Goal: Information Seeking & Learning: Check status

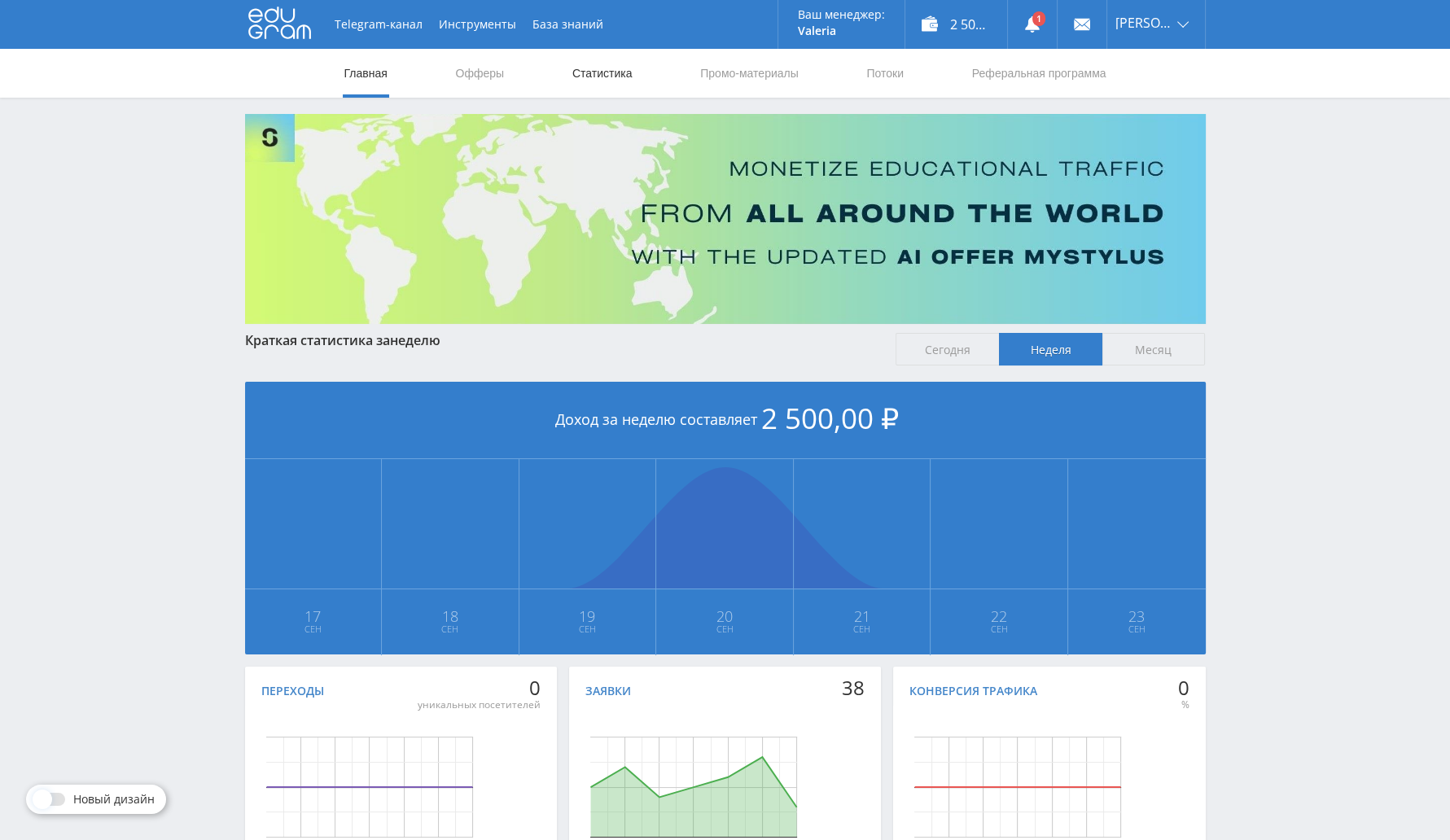
click at [598, 78] on link "Статистика" at bounding box center [602, 73] width 64 height 49
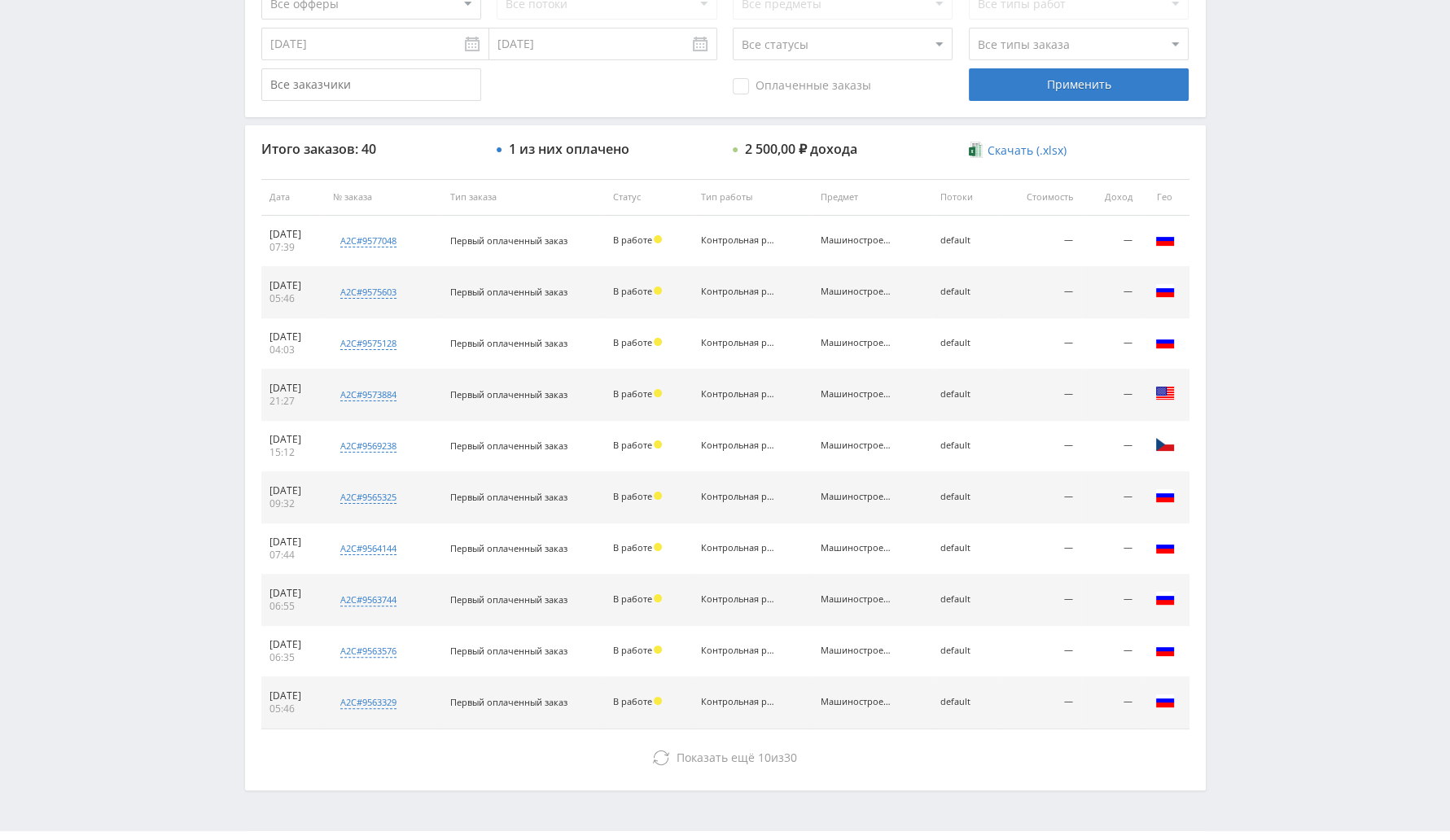
scroll to position [525, 0]
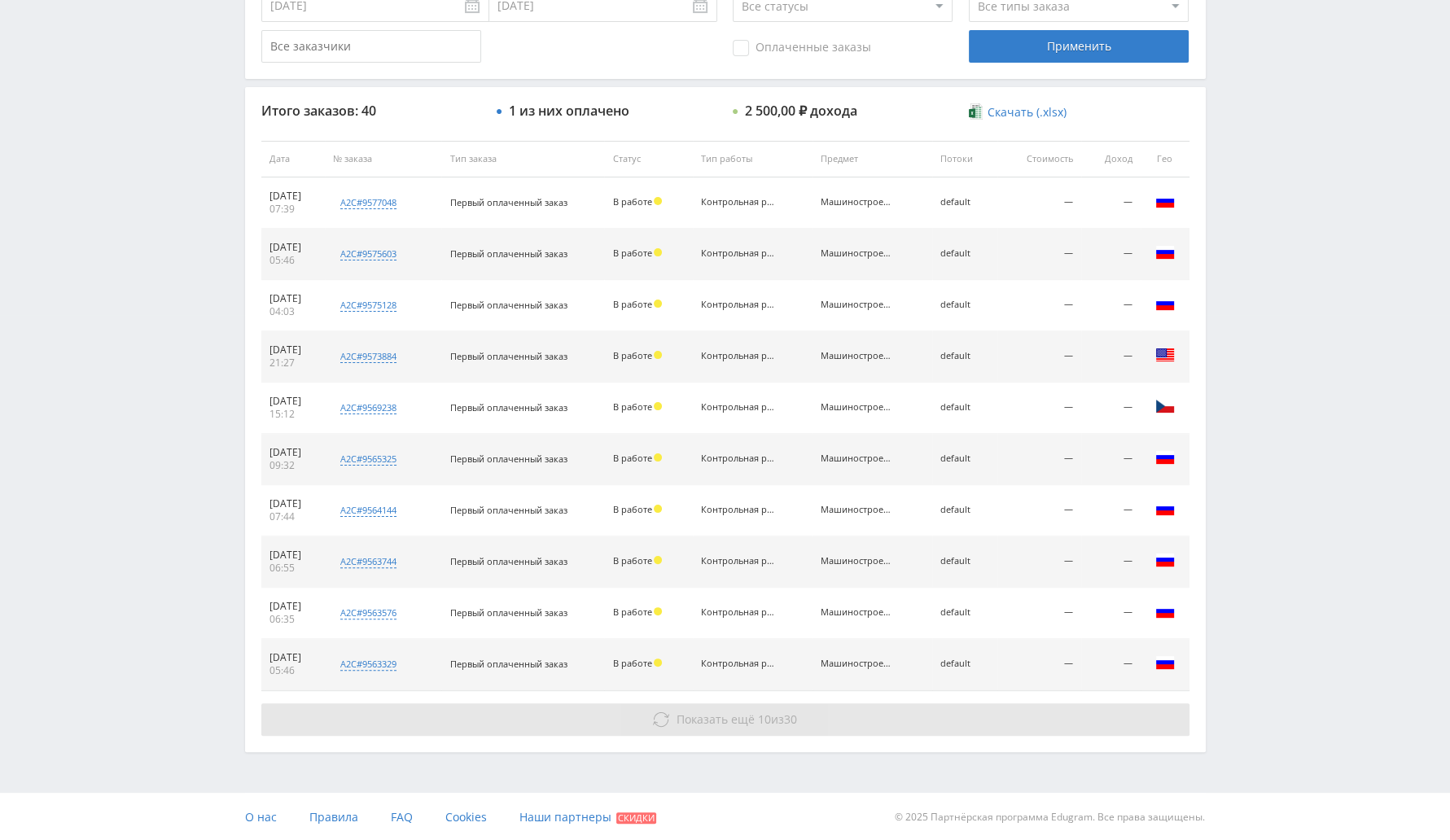
click at [793, 727] on button "Показать ещё 10 из 30" at bounding box center [725, 719] width 928 height 33
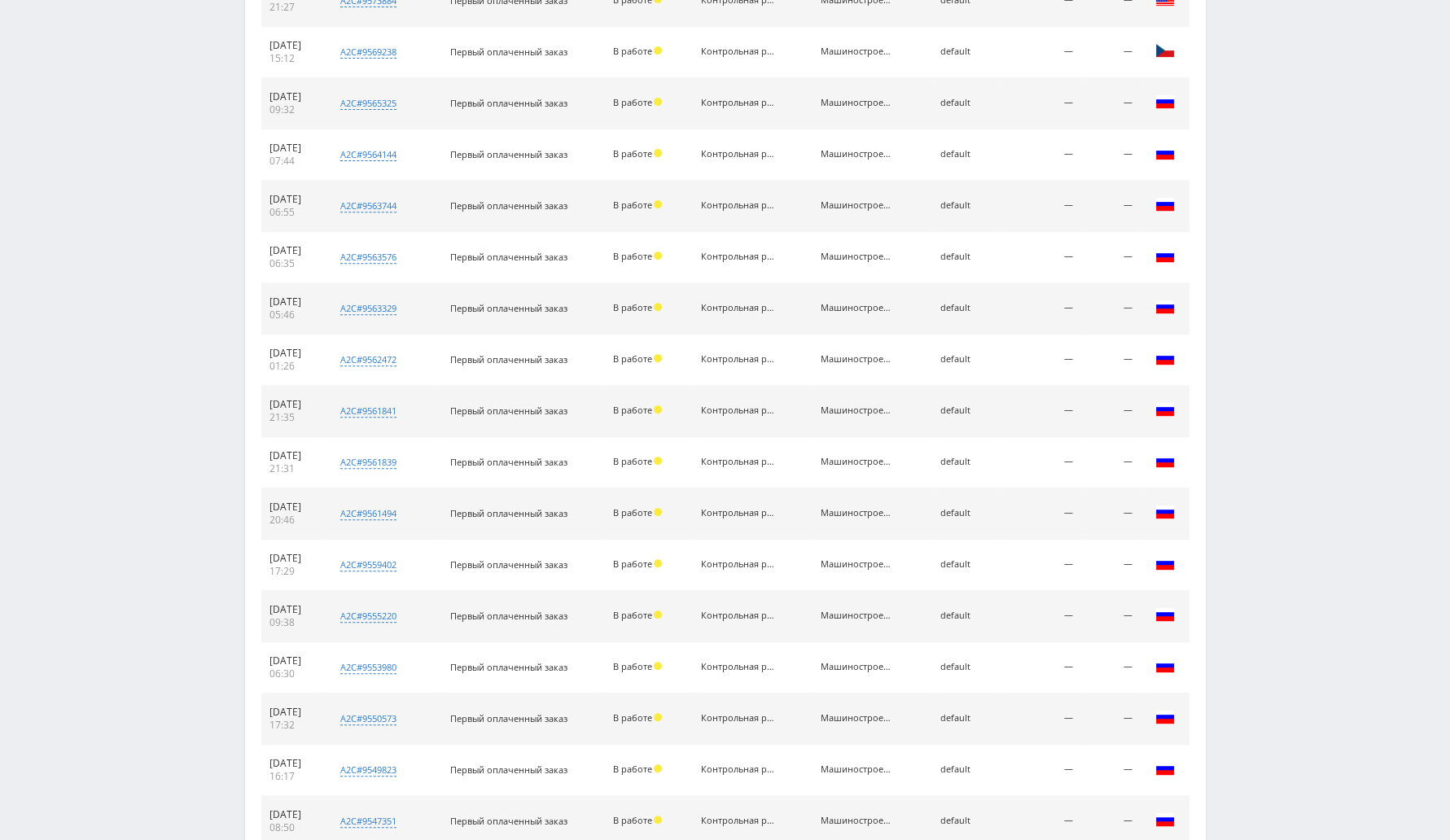
scroll to position [1036, 0]
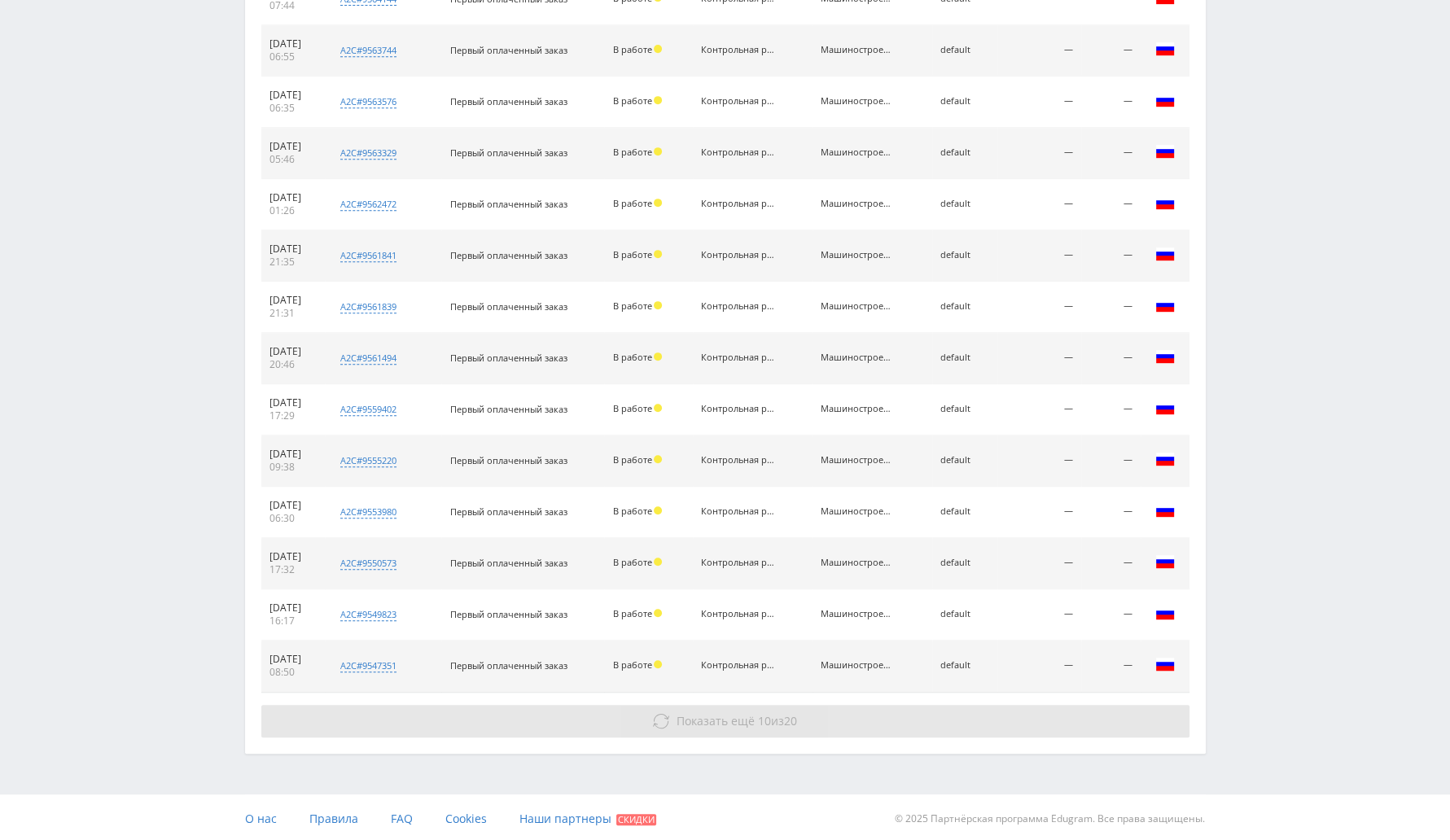
click at [822, 708] on button "Показать ещё 10 из 20" at bounding box center [725, 721] width 928 height 33
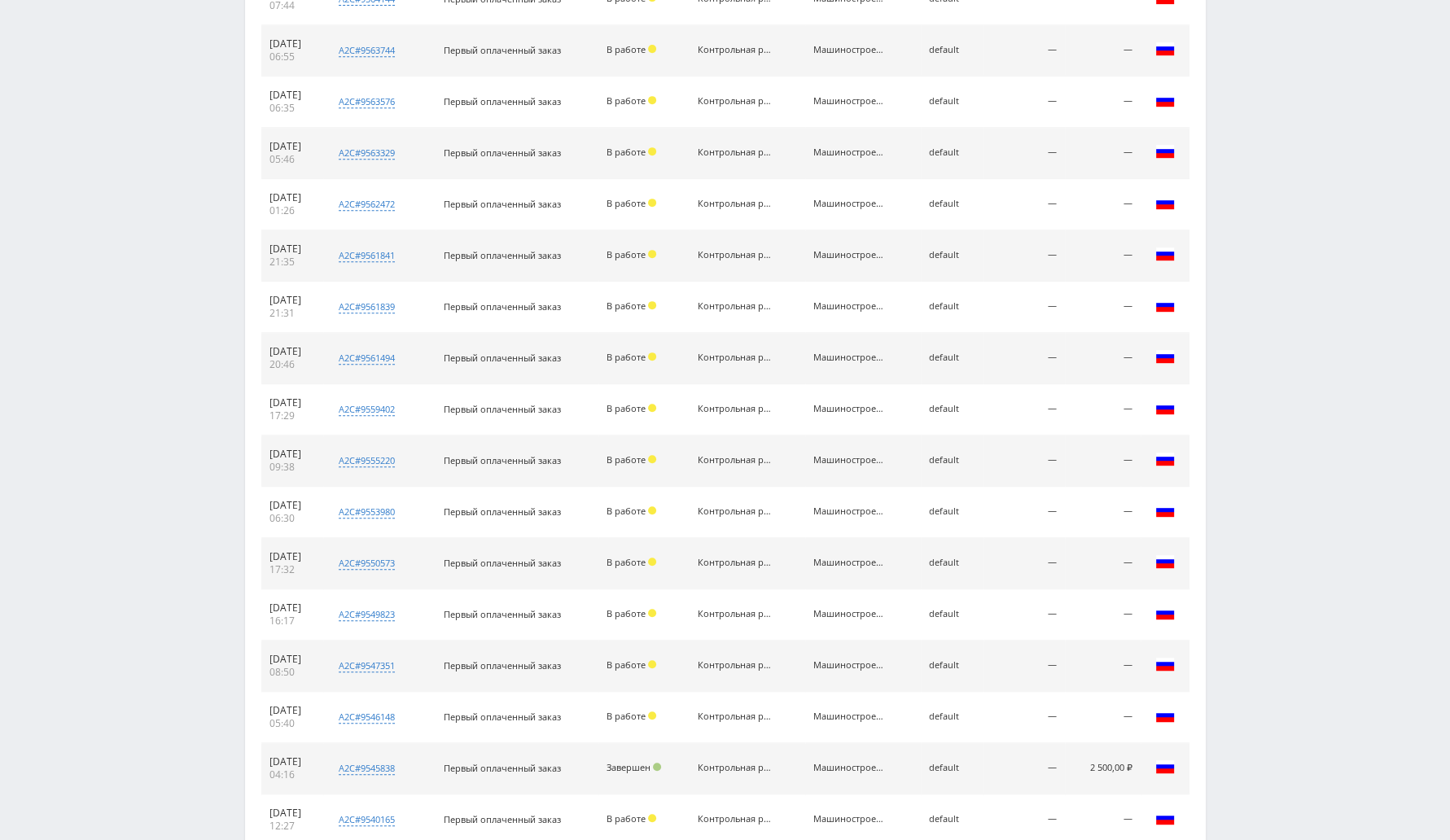
scroll to position [1547, 0]
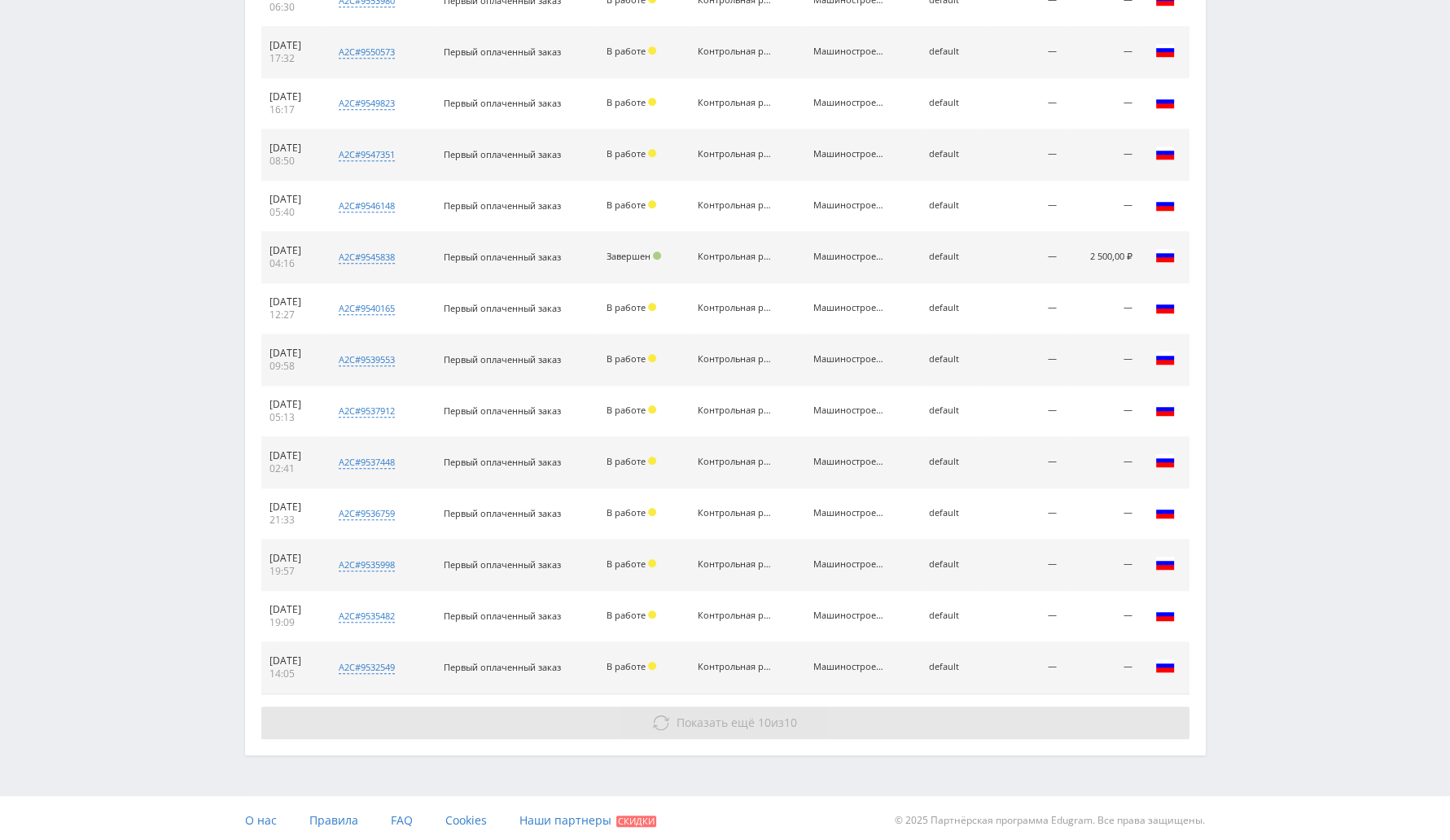
click at [793, 730] on button "Показать ещё 10 из 10" at bounding box center [725, 723] width 928 height 33
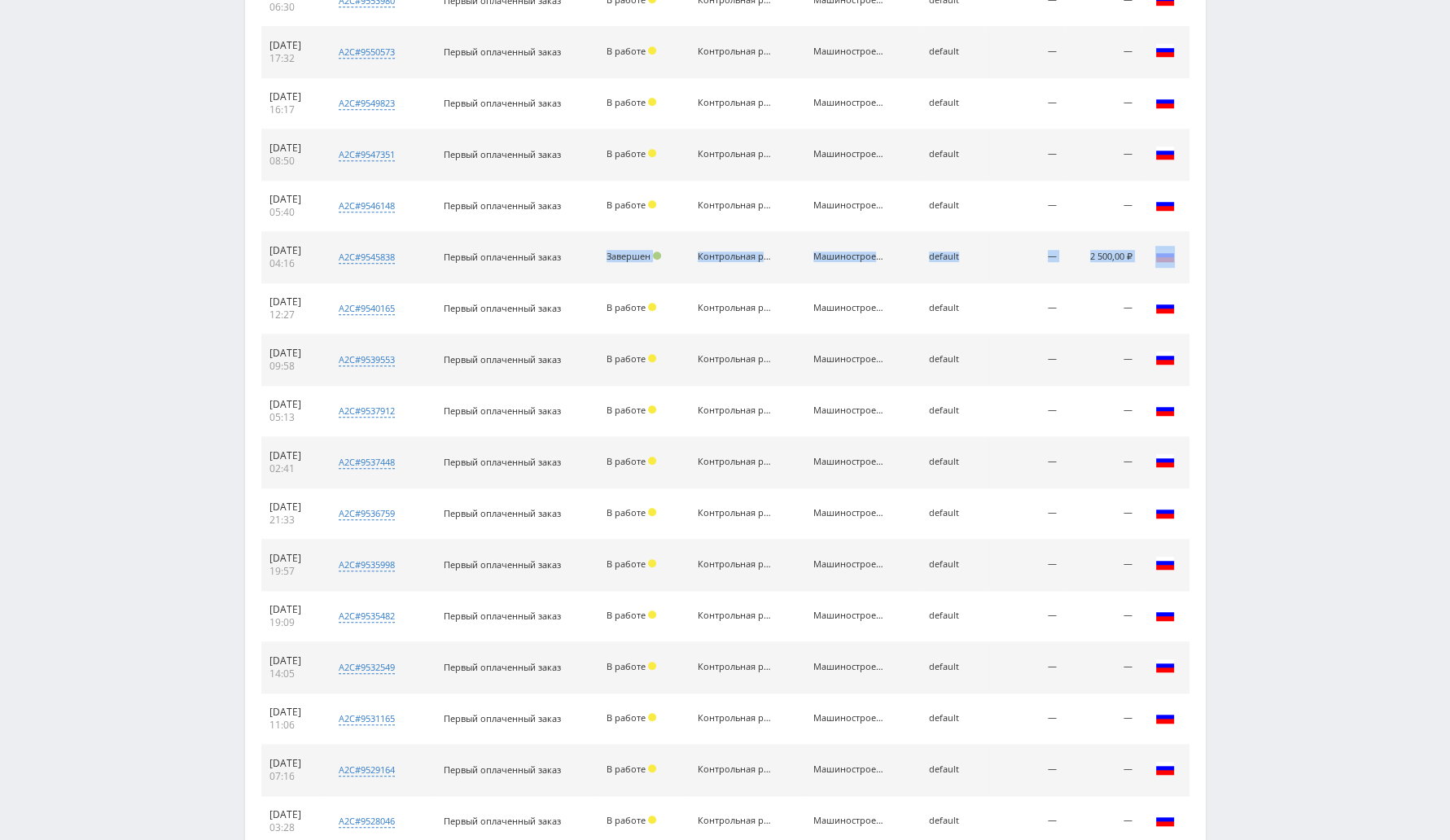
drag, startPoint x: 613, startPoint y: 249, endPoint x: 1185, endPoint y: 246, distance: 572.0
click at [1185, 246] on tr "20.09.2025 04:16 a2c#9545838 Современные технологии в машиностроении Кол-во ста…" at bounding box center [725, 258] width 928 height 52
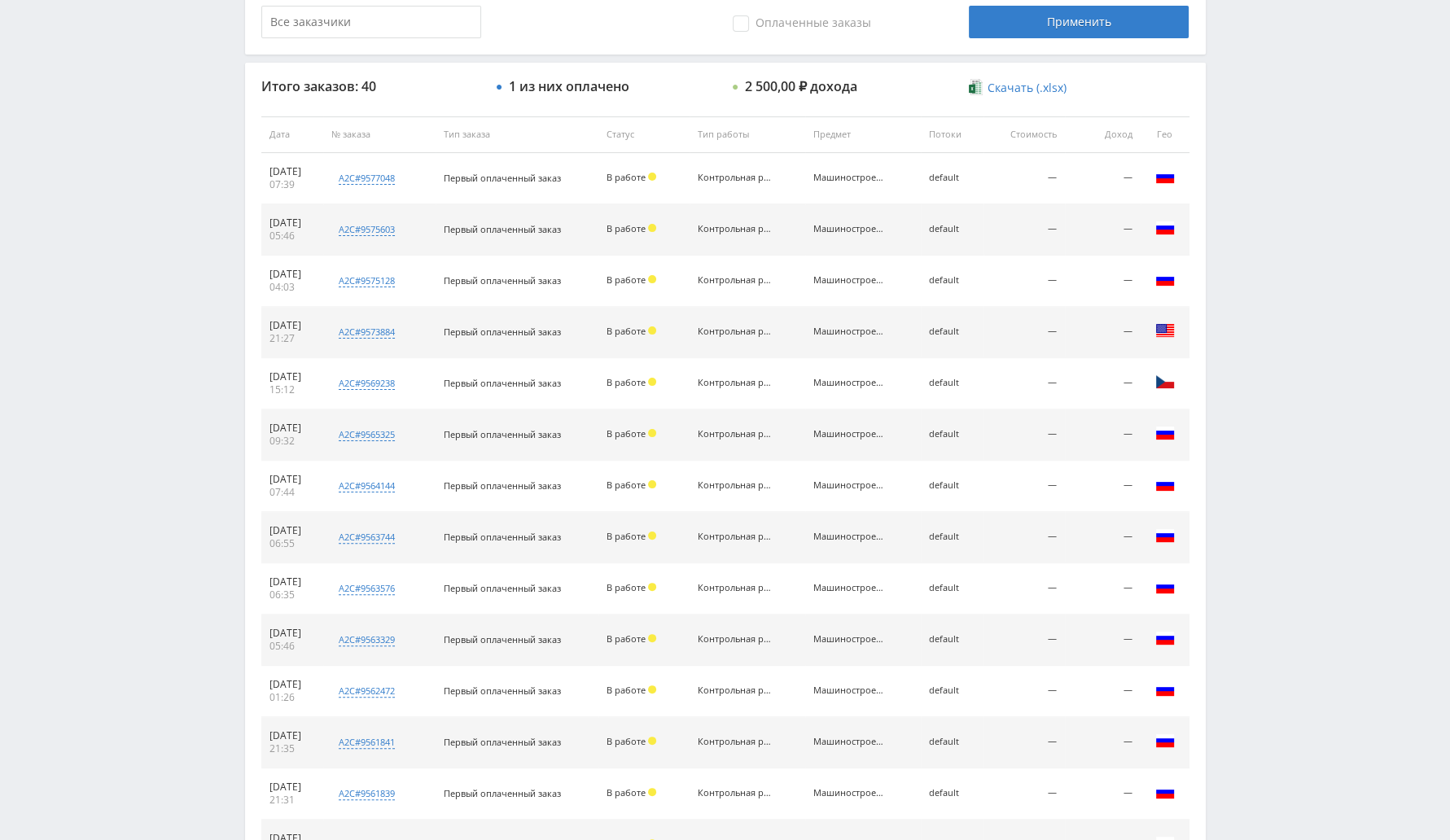
scroll to position [327, 0]
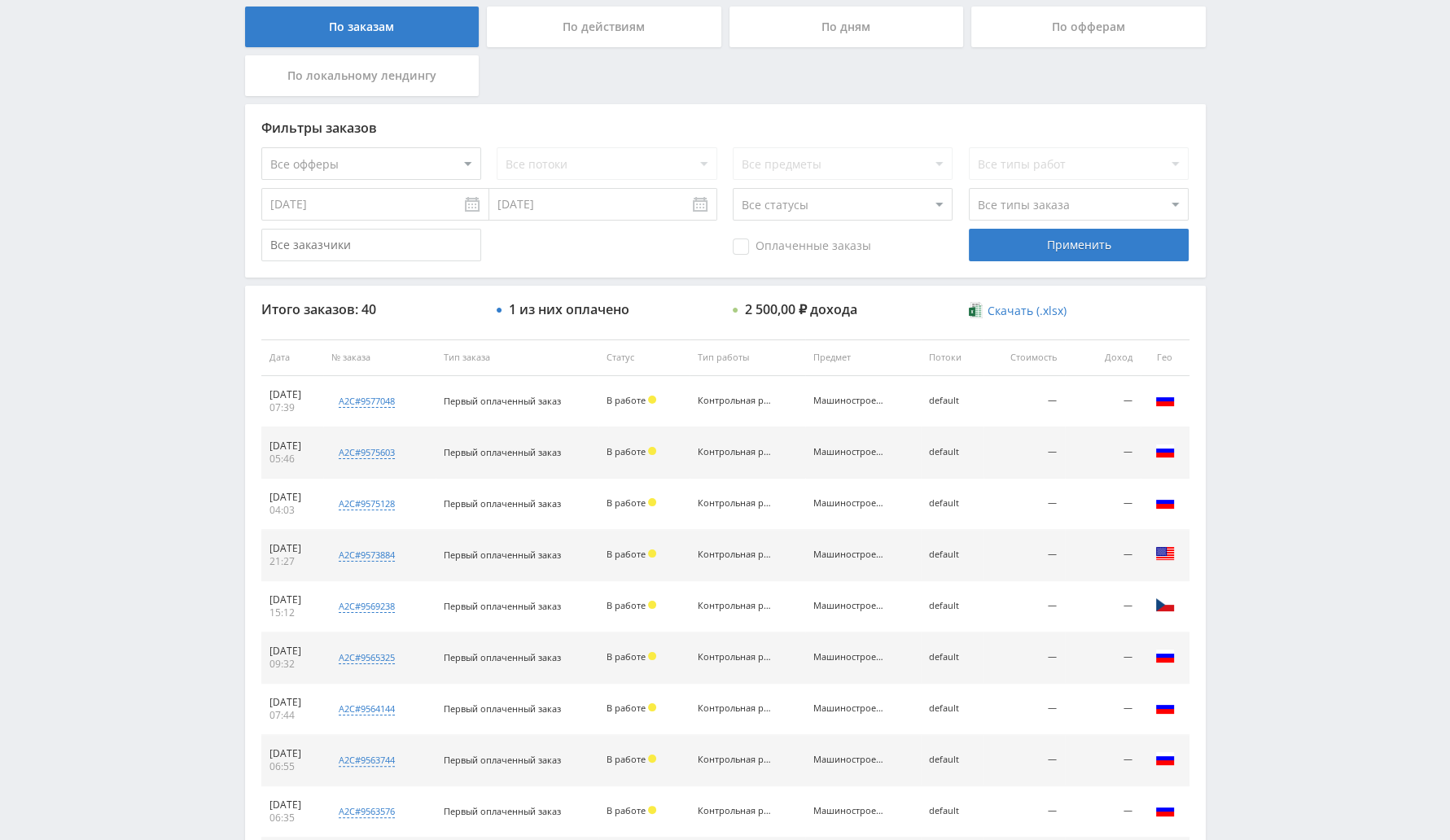
click at [840, 201] on select "Все статусы В аукционе В работе На гарантии Завершен Возврат Черновик" at bounding box center [842, 204] width 220 height 33
click at [732, 188] on select "Все статусы В аукционе В работе На гарантии Завершен Возврат Черновик" at bounding box center [842, 204] width 220 height 33
click at [840, 202] on select "Все статусы В аукционе В работе На гарантии Завершен Возврат Черновик" at bounding box center [842, 204] width 220 height 33
select select "-1"
click at [732, 188] on select "Все статусы В аукционе В работе На гарантии Завершен Возврат Черновик" at bounding box center [842, 204] width 220 height 33
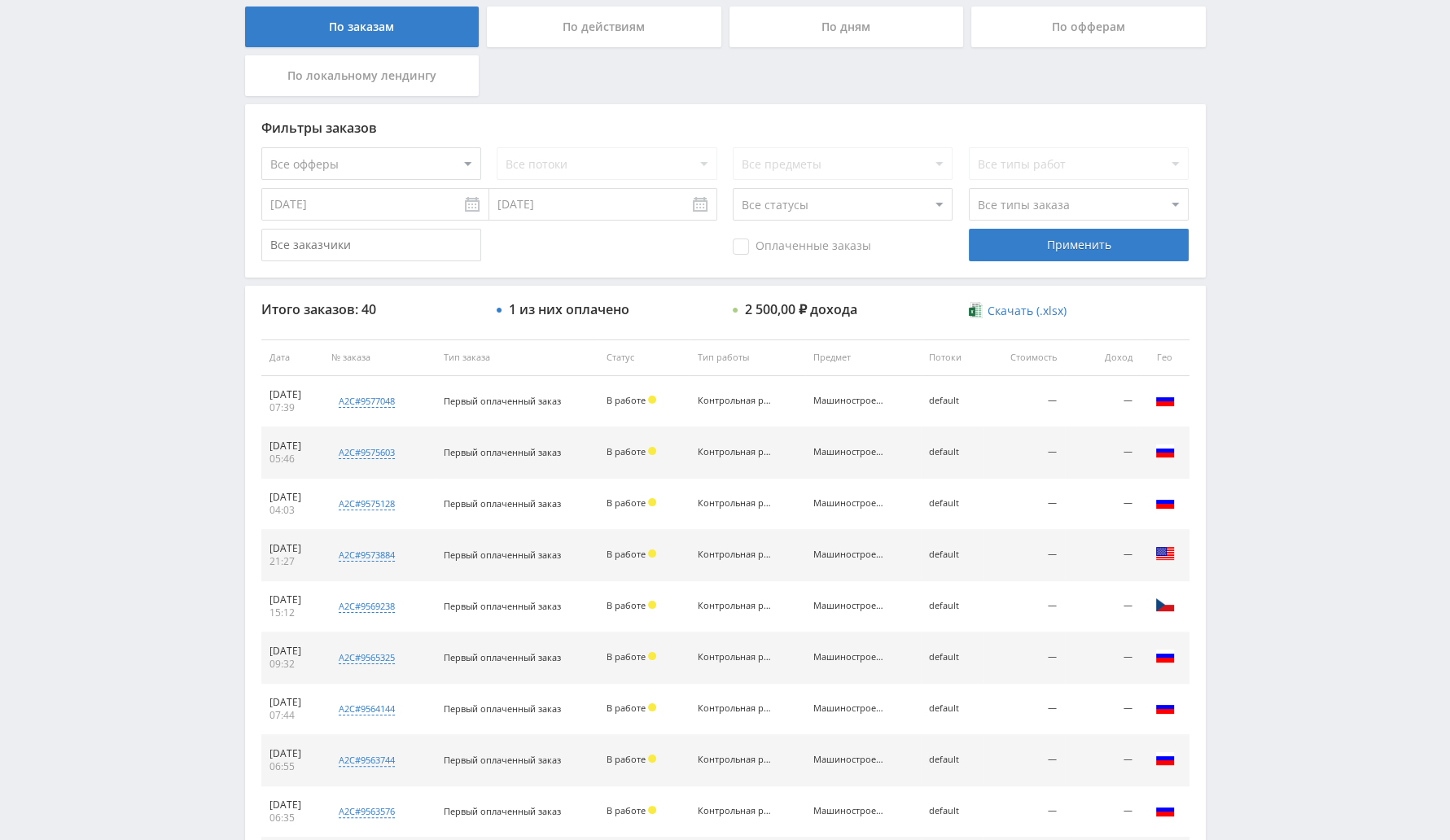
click at [843, 214] on select "Все статусы В аукционе В работе На гарантии Завершен Возврат Черновик" at bounding box center [842, 204] width 220 height 33
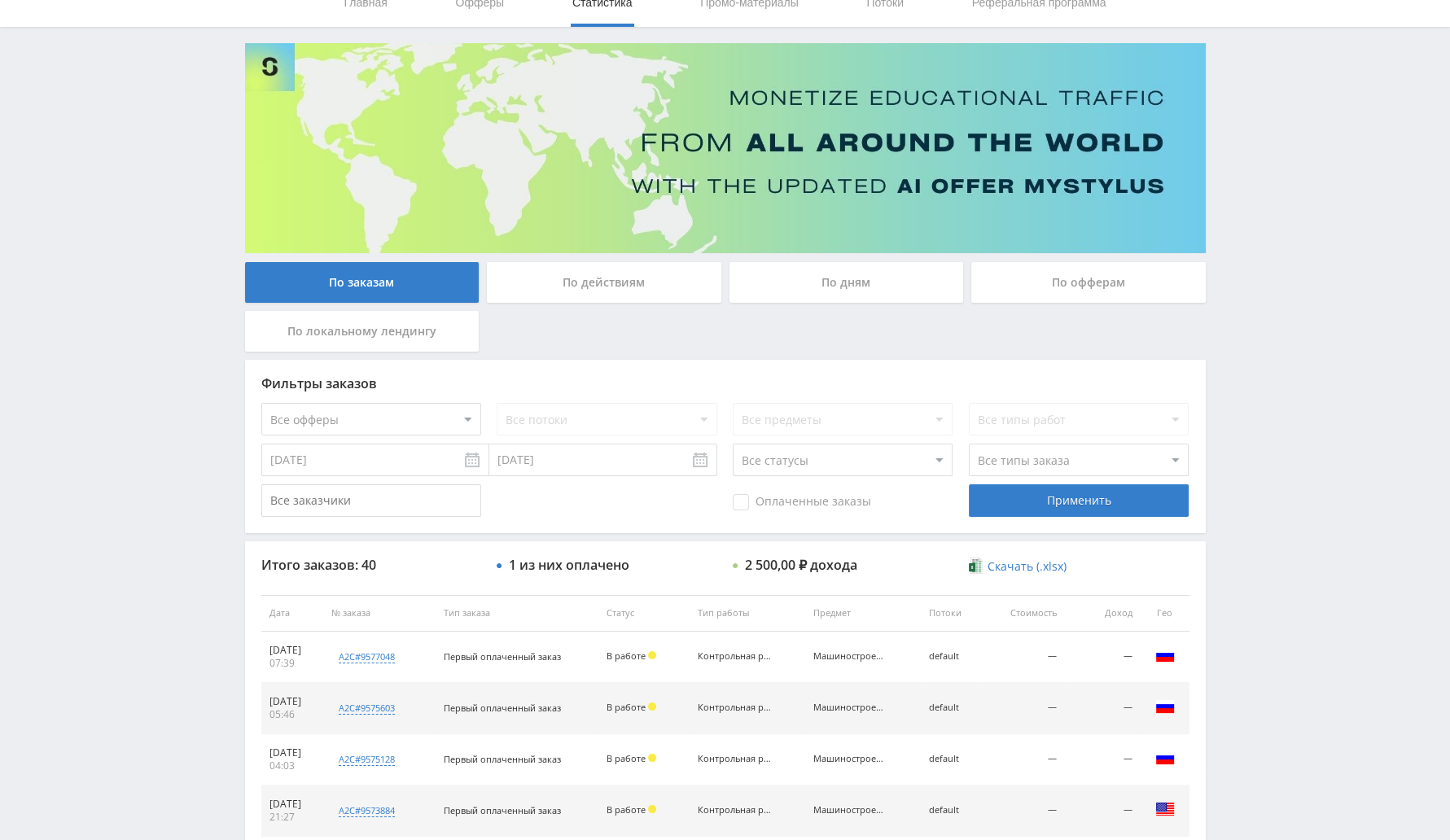
scroll to position [0, 0]
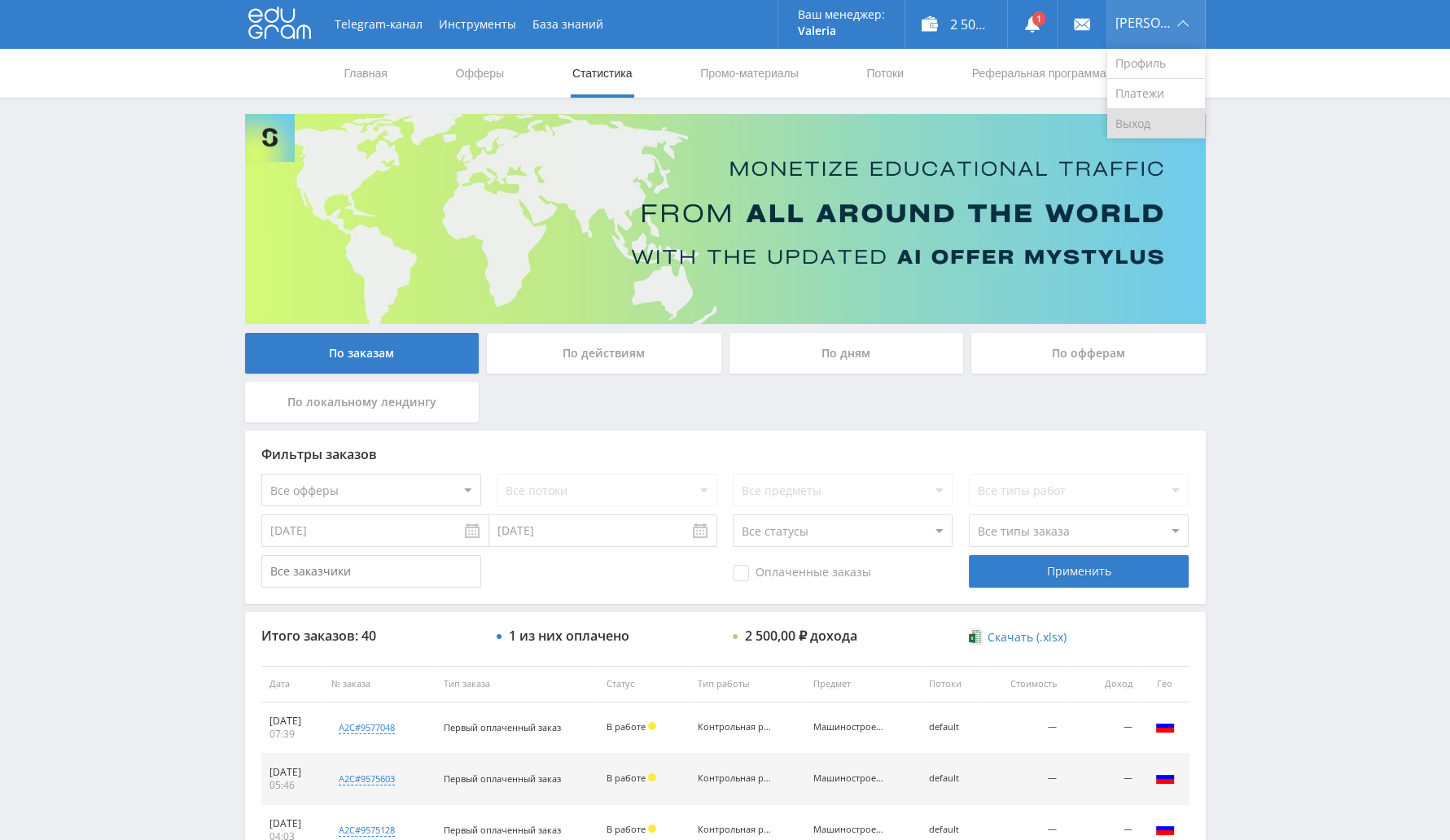
click at [1165, 120] on link "Выход" at bounding box center [1155, 124] width 97 height 29
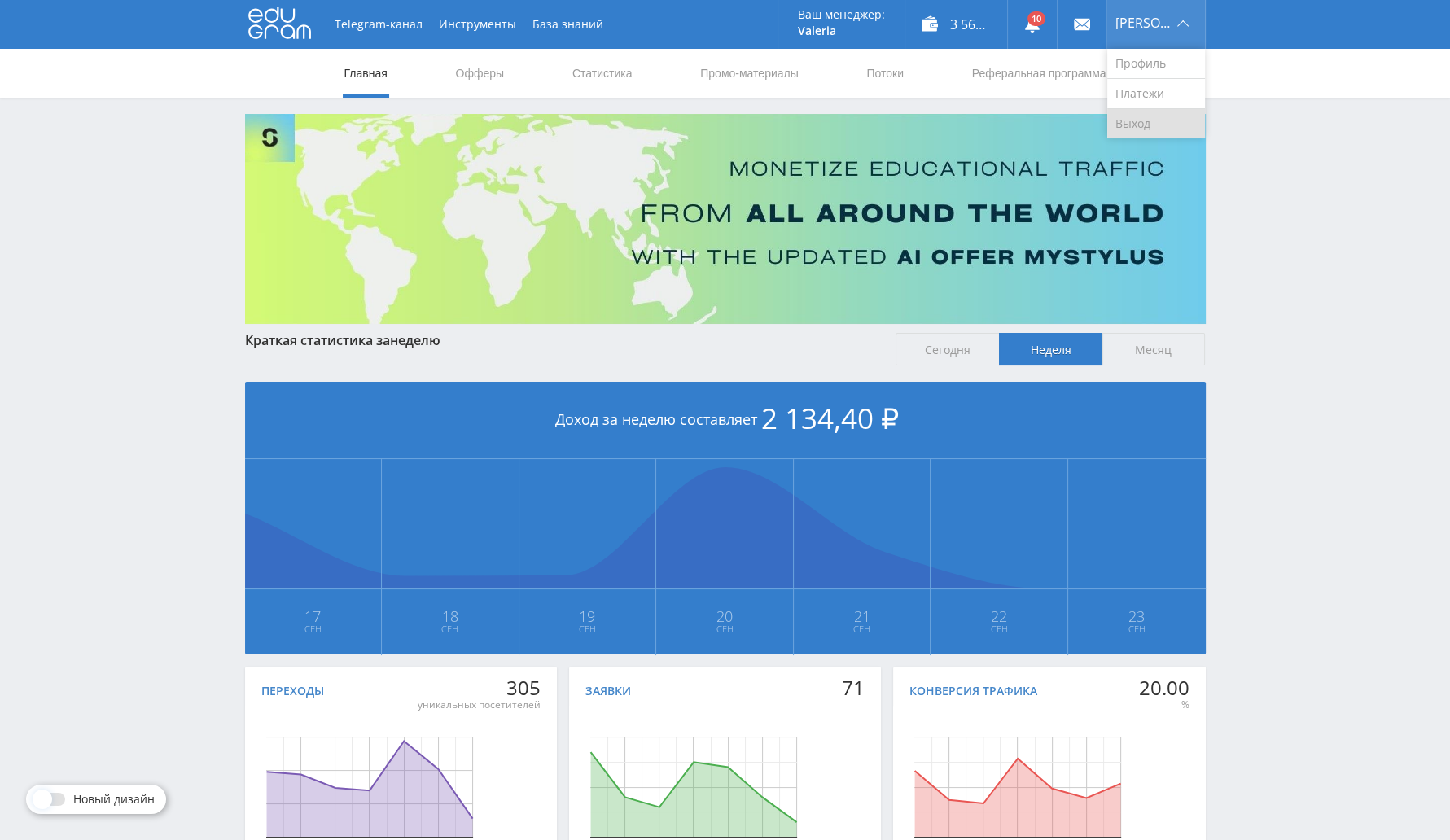
click at [1142, 118] on link "Выход" at bounding box center [1155, 124] width 97 height 29
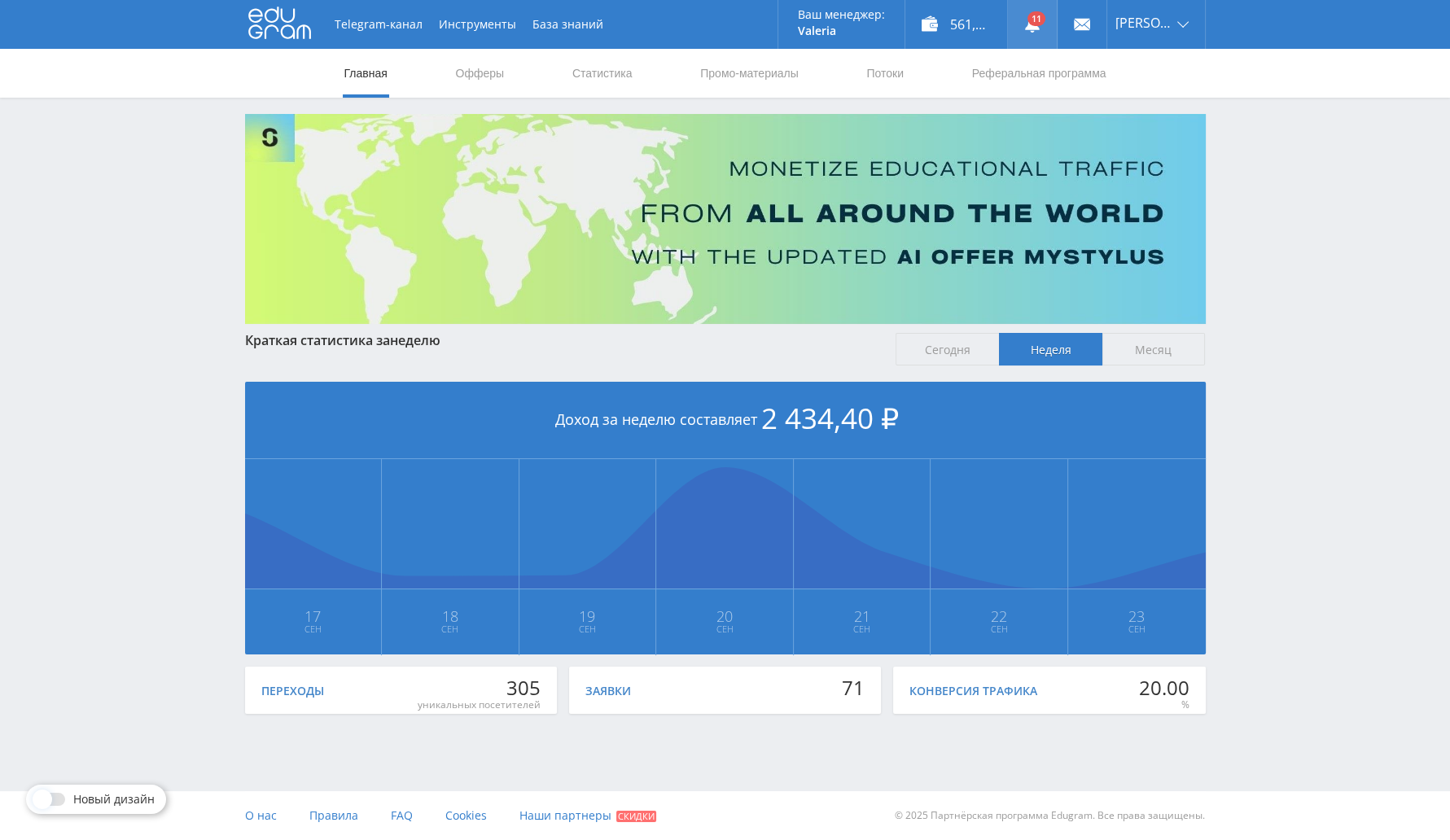
click at [1036, 28] on use at bounding box center [1031, 24] width 15 height 16
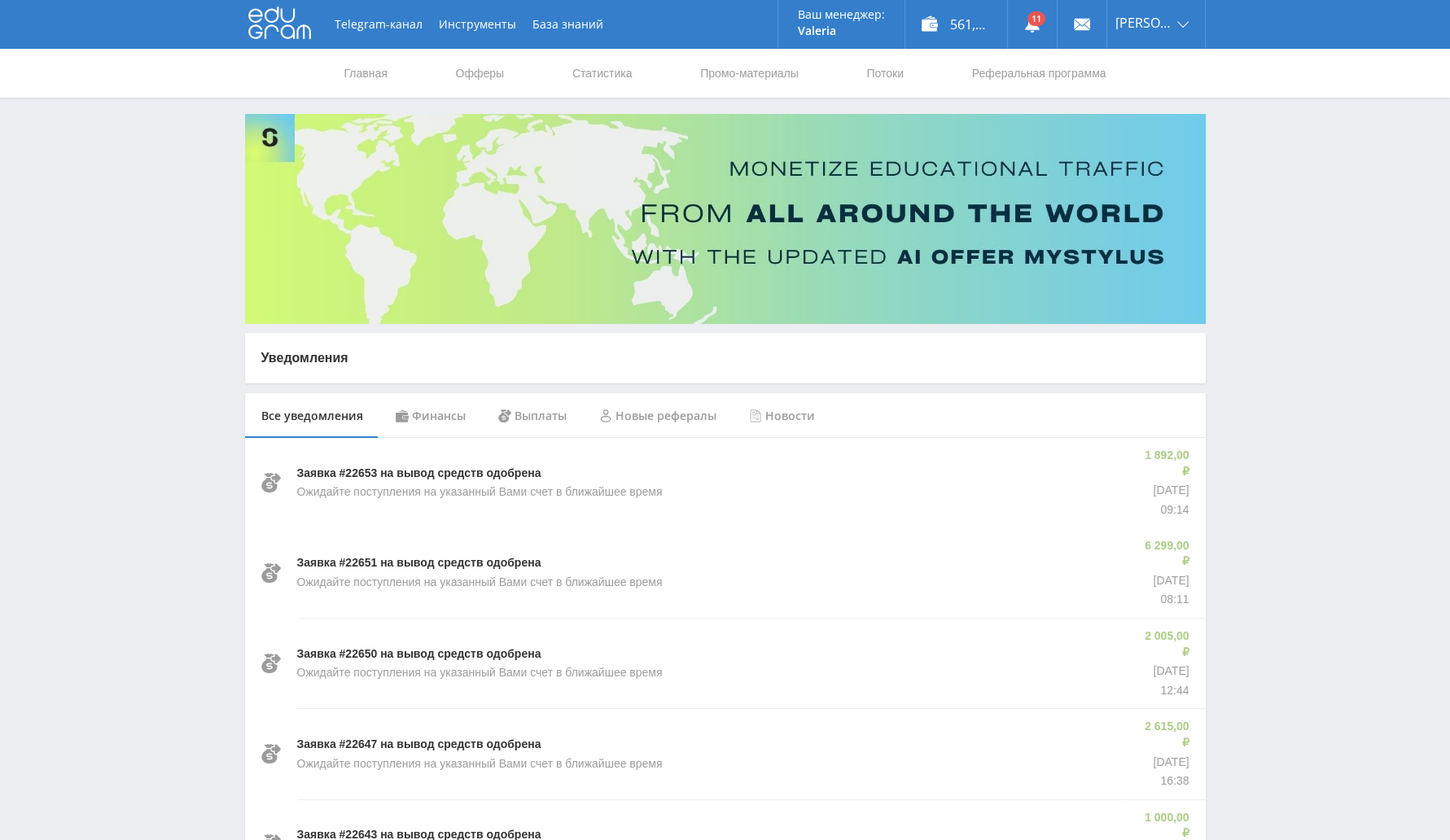
click at [439, 439] on div "Заявка #22653 на вывод средств одобрена Ожидайте поступления на указанный Вами …" at bounding box center [712, 482] width 829 height 90
click at [438, 420] on div "Финансы" at bounding box center [430, 415] width 103 height 46
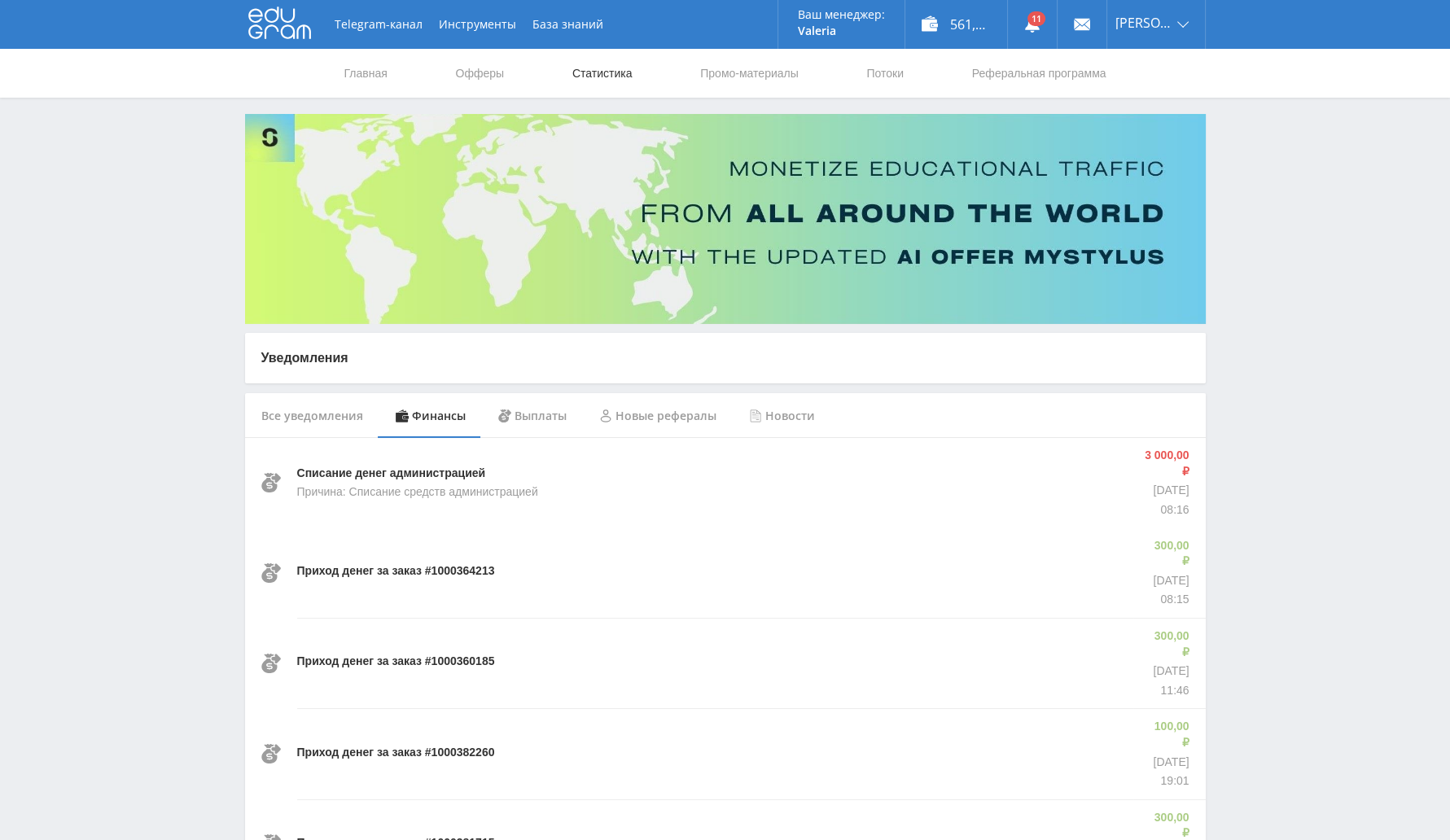
click at [570, 72] on link "Статистика" at bounding box center [602, 73] width 64 height 49
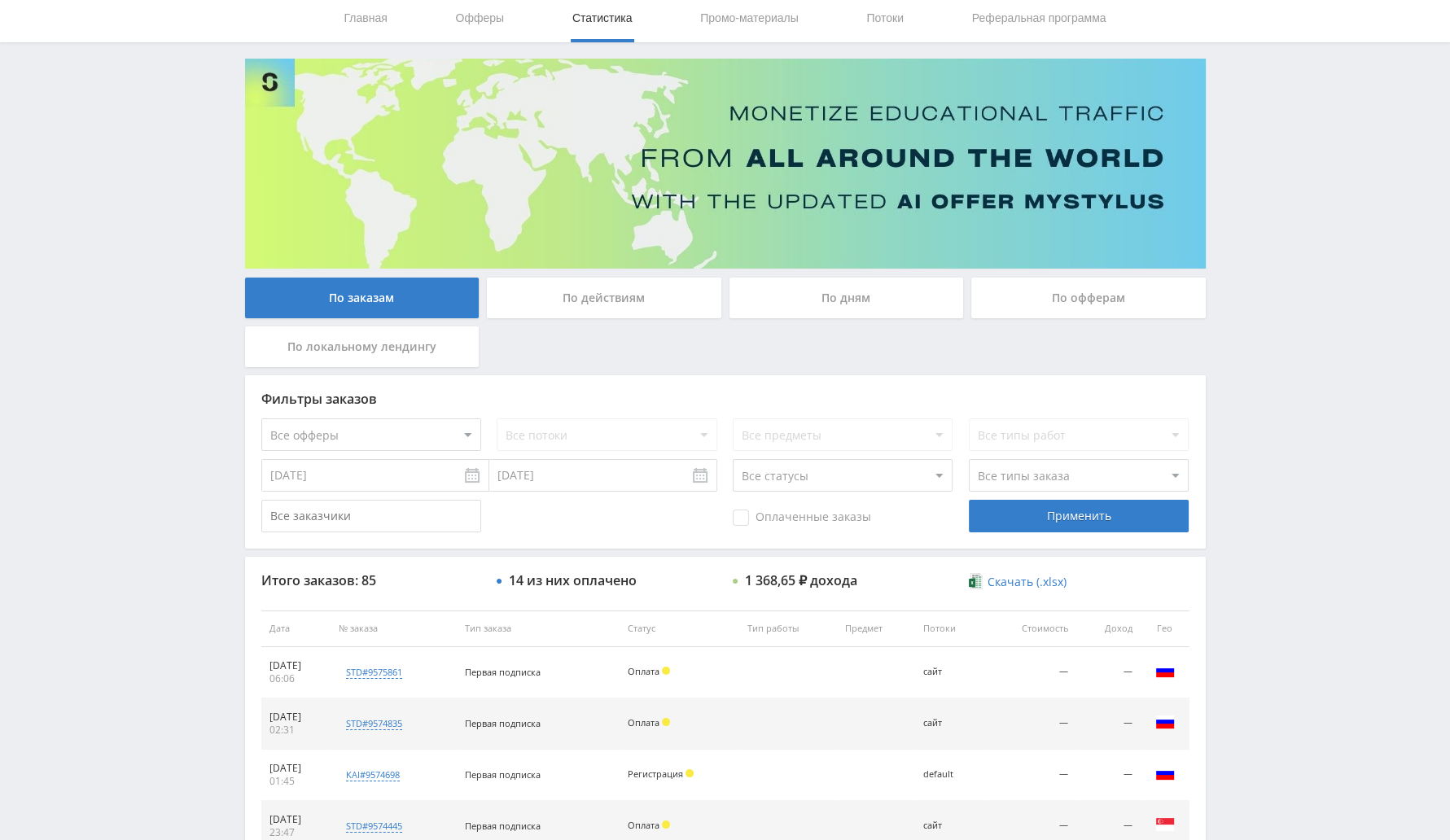
scroll to position [101, 0]
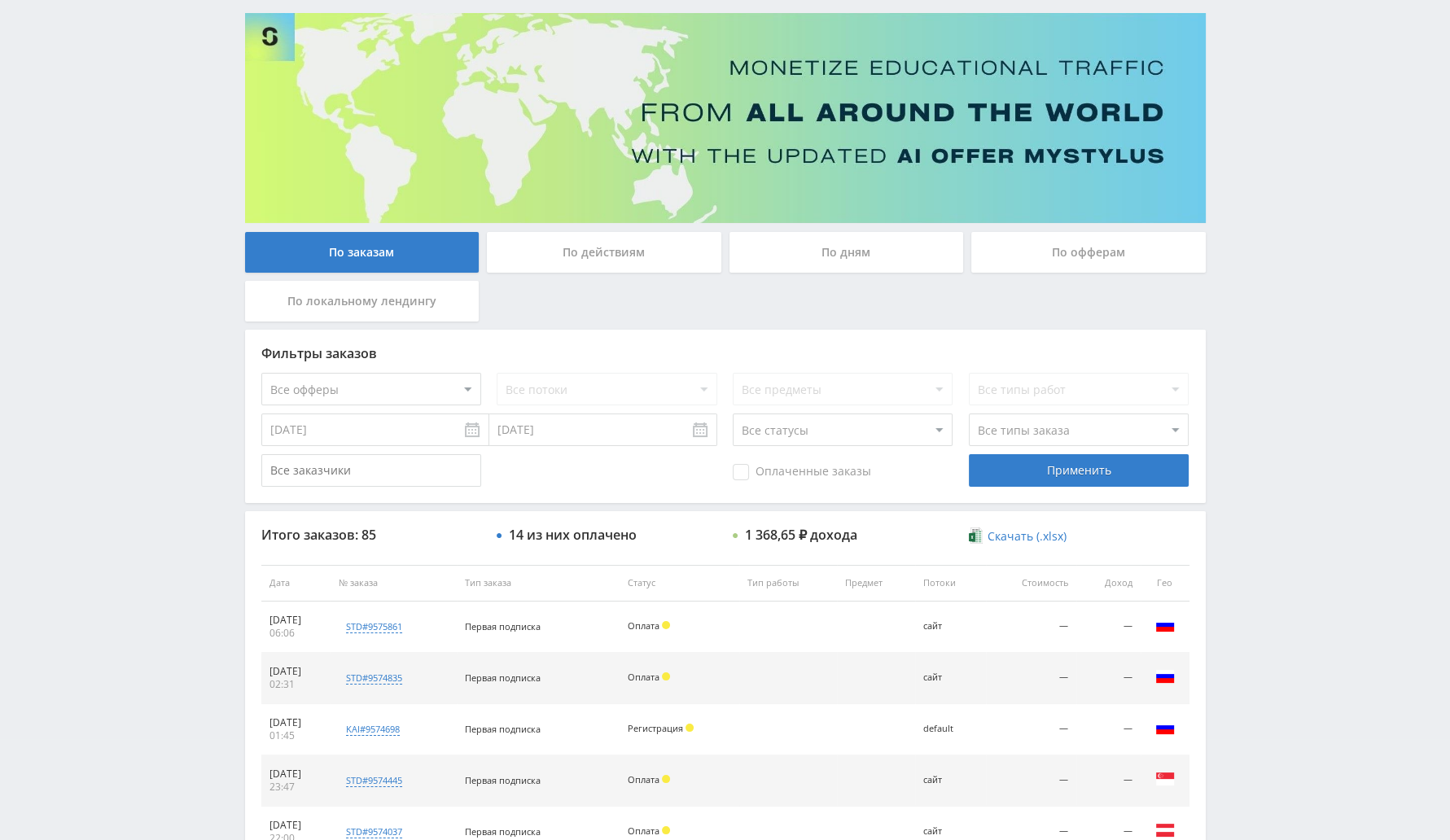
click at [428, 386] on select "Все офферы MyStylus MyStylus - Revshare Кампус AI Studybay Автор24 Studybay Bra…" at bounding box center [370, 389] width 220 height 33
drag, startPoint x: 560, startPoint y: 478, endPoint x: 651, endPoint y: 425, distance: 105.3
click at [563, 477] on div "Оплаченные заказы Применить" at bounding box center [725, 470] width 928 height 33
click at [1079, 257] on div "По офферам" at bounding box center [1088, 252] width 234 height 40
click at [0, 0] on input "По офферам" at bounding box center [0, 0] width 0 height 0
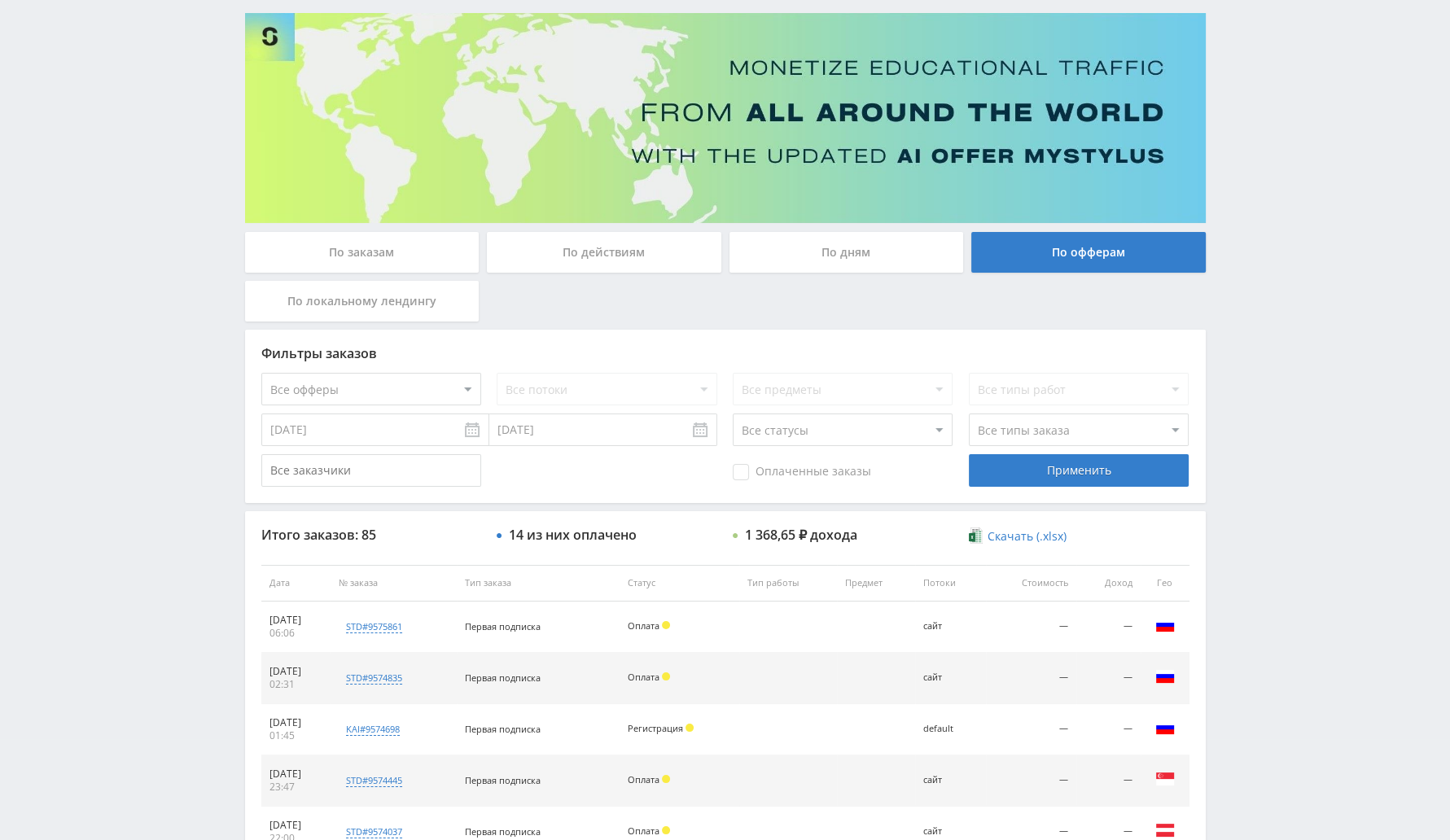
scroll to position [0, 0]
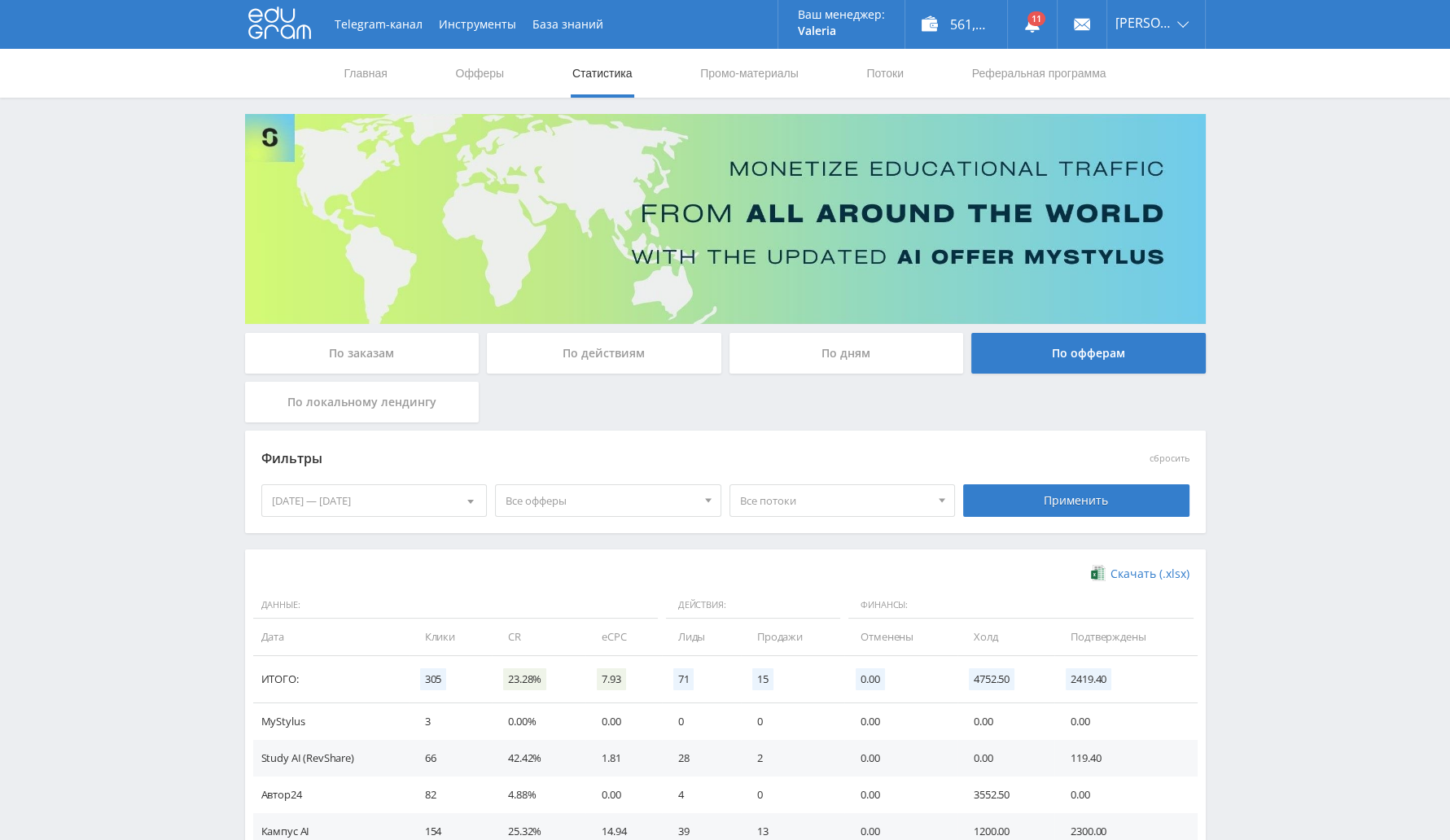
click at [455, 501] on div at bounding box center [470, 501] width 31 height 31
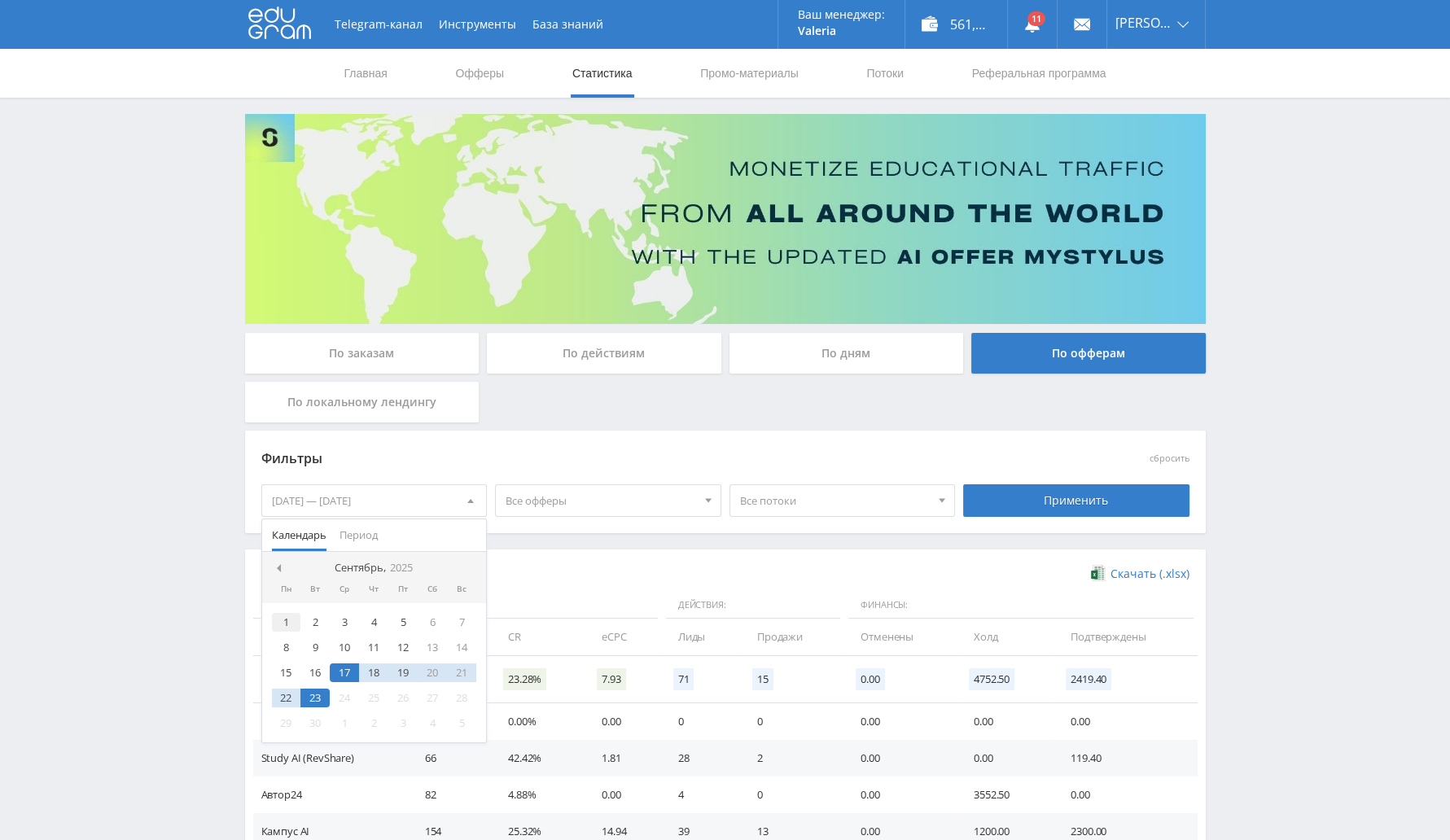
click at [278, 613] on div "1" at bounding box center [287, 622] width 29 height 19
click at [313, 692] on div "23" at bounding box center [315, 698] width 29 height 19
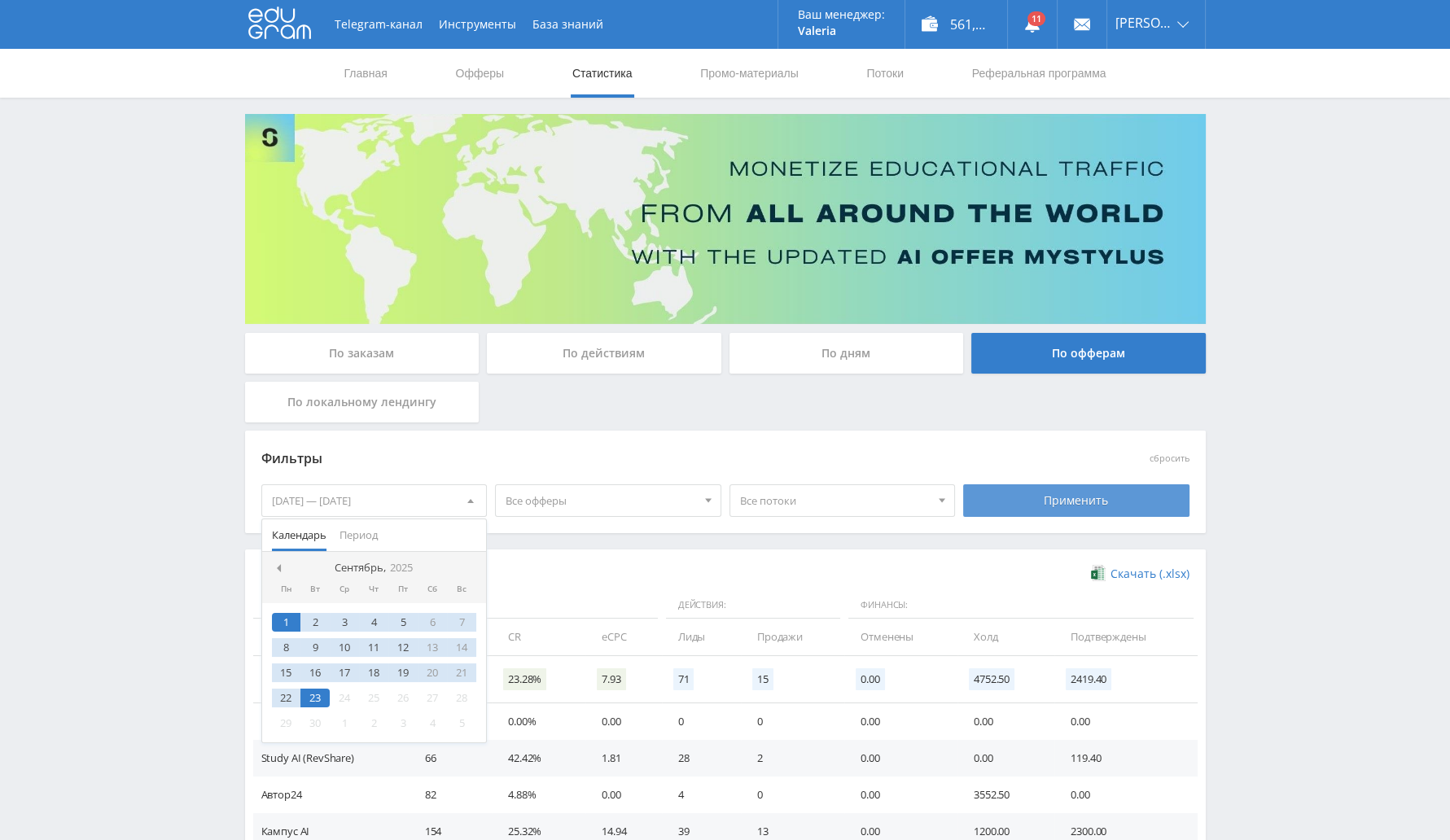
click at [1055, 494] on div "Применить" at bounding box center [1076, 501] width 227 height 33
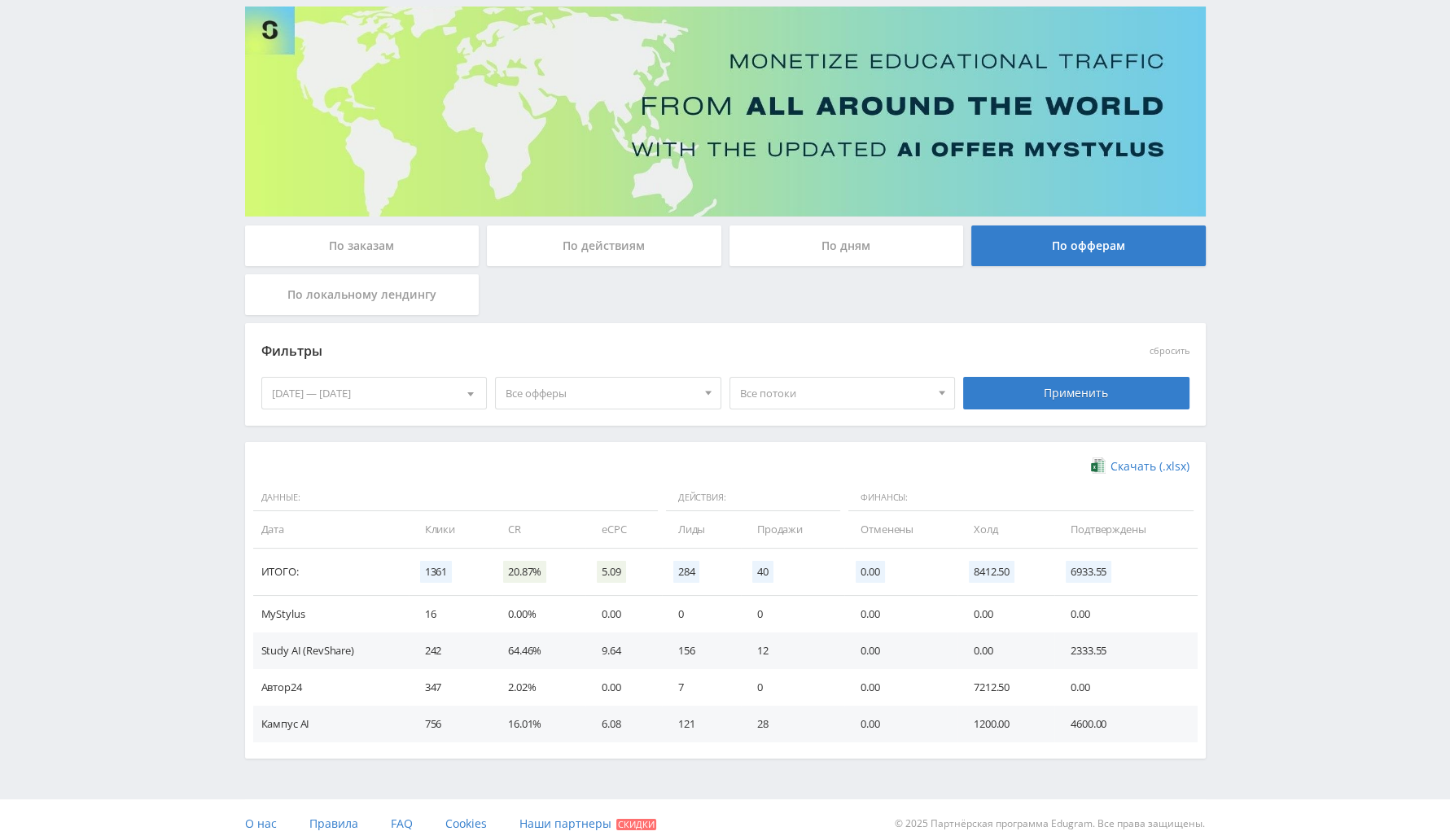
scroll to position [115, 0]
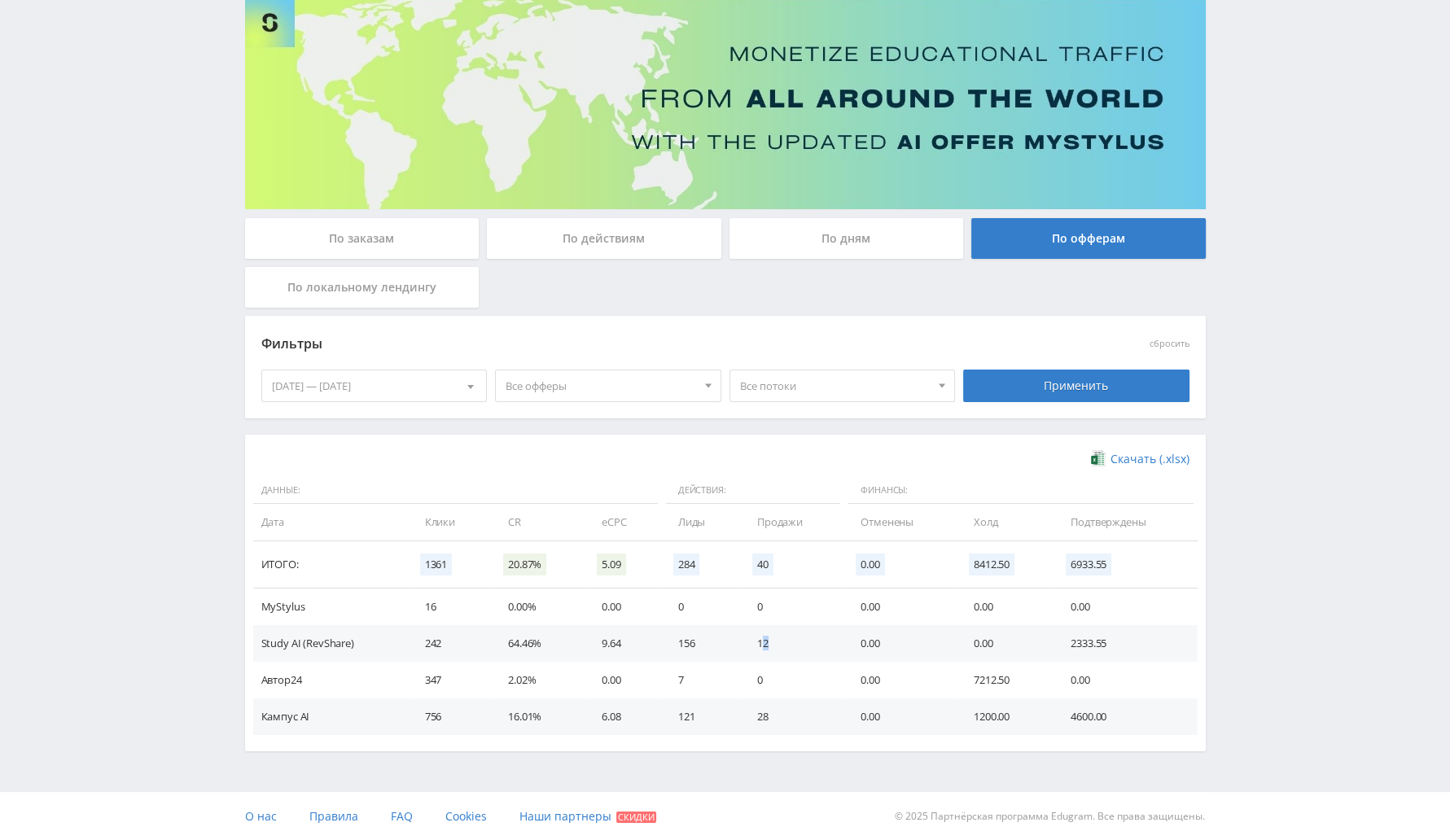
drag, startPoint x: 759, startPoint y: 645, endPoint x: 784, endPoint y: 651, distance: 25.7
click at [784, 651] on td "12" at bounding box center [793, 644] width 103 height 37
drag, startPoint x: 743, startPoint y: 710, endPoint x: 802, endPoint y: 712, distance: 59.0
click at [801, 713] on td "28" at bounding box center [793, 717] width 103 height 37
drag, startPoint x: 1113, startPoint y: 647, endPoint x: 1140, endPoint y: 647, distance: 27.0
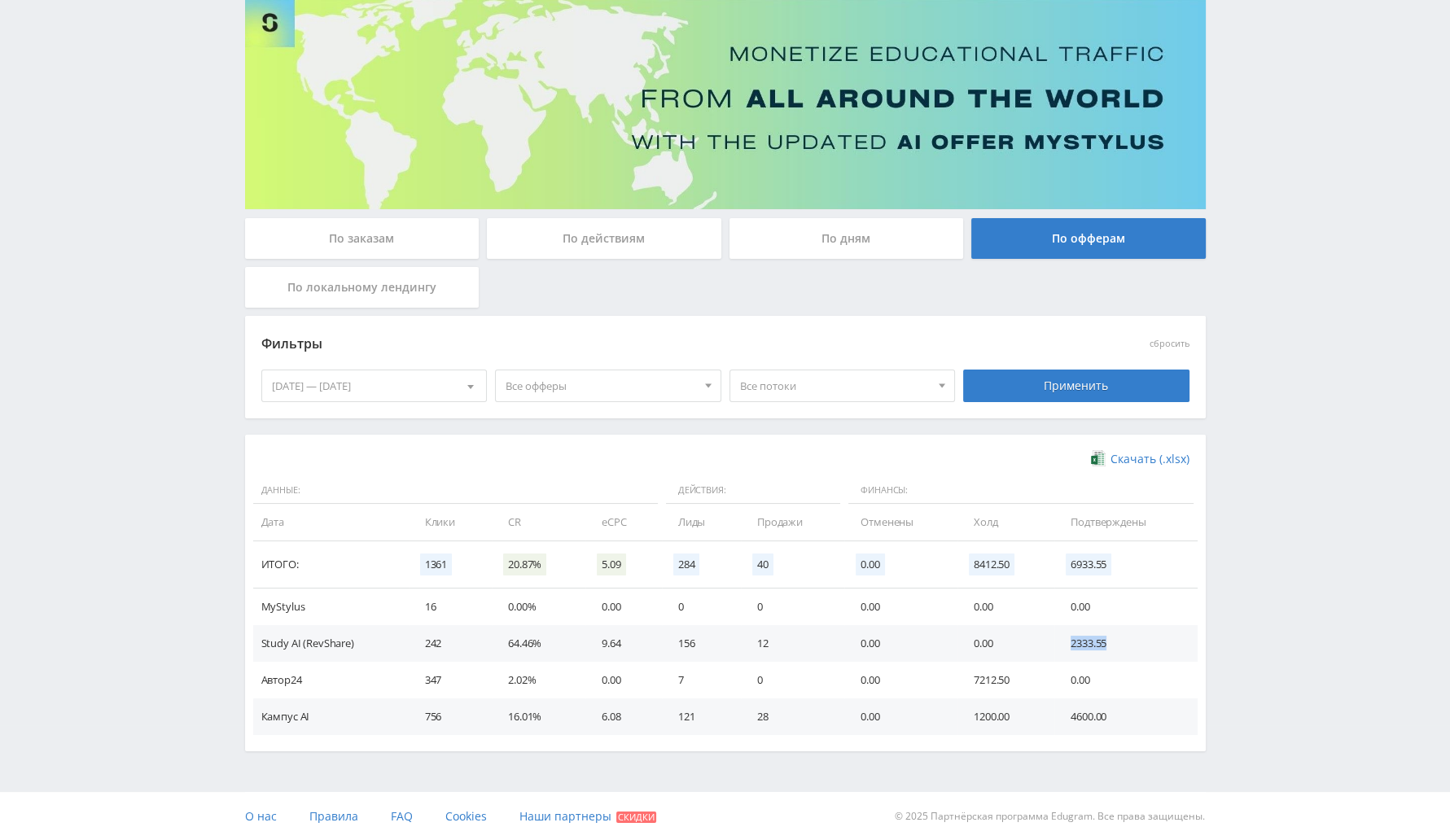
click at [1140, 647] on td "2333.55" at bounding box center [1124, 644] width 142 height 37
click at [422, 376] on div "01.09.2025 — 23.09.2025" at bounding box center [374, 386] width 225 height 31
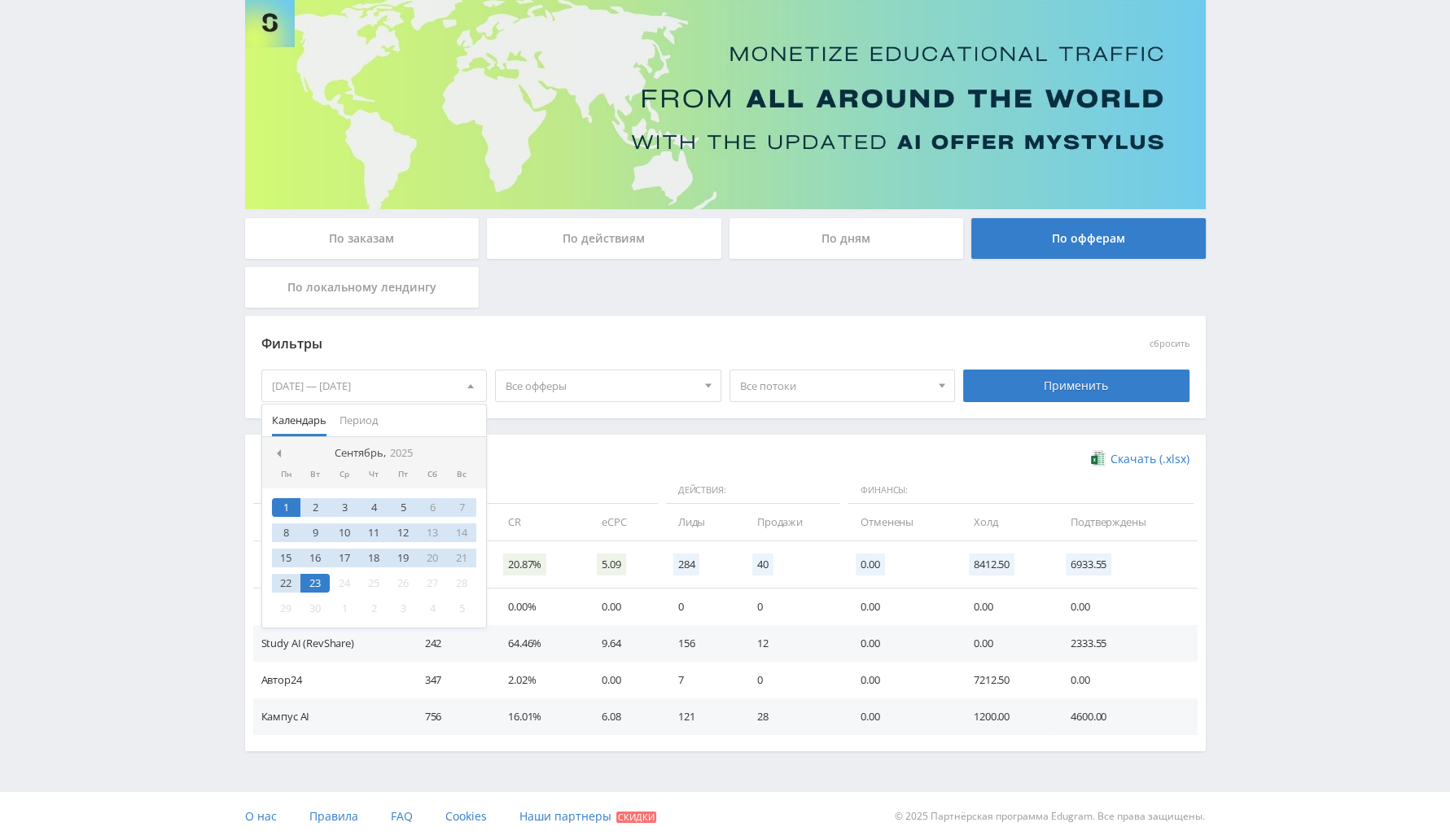
click at [310, 543] on div "1 2 3 4 5 6 7 8 9 10 11 12 13 14 15 16 17 18 19 20 21 22 23 24 25 26 27 28 29 3…" at bounding box center [374, 558] width 225 height 140
click at [319, 554] on div "16" at bounding box center [315, 558] width 29 height 19
click at [320, 587] on div "23" at bounding box center [315, 583] width 29 height 19
click at [1073, 420] on div "Фильтры сбросить 16.09.2025 — 23.09.2025 Календарь Период Сентябрь, 2025 Пн Вт …" at bounding box center [725, 376] width 961 height 119
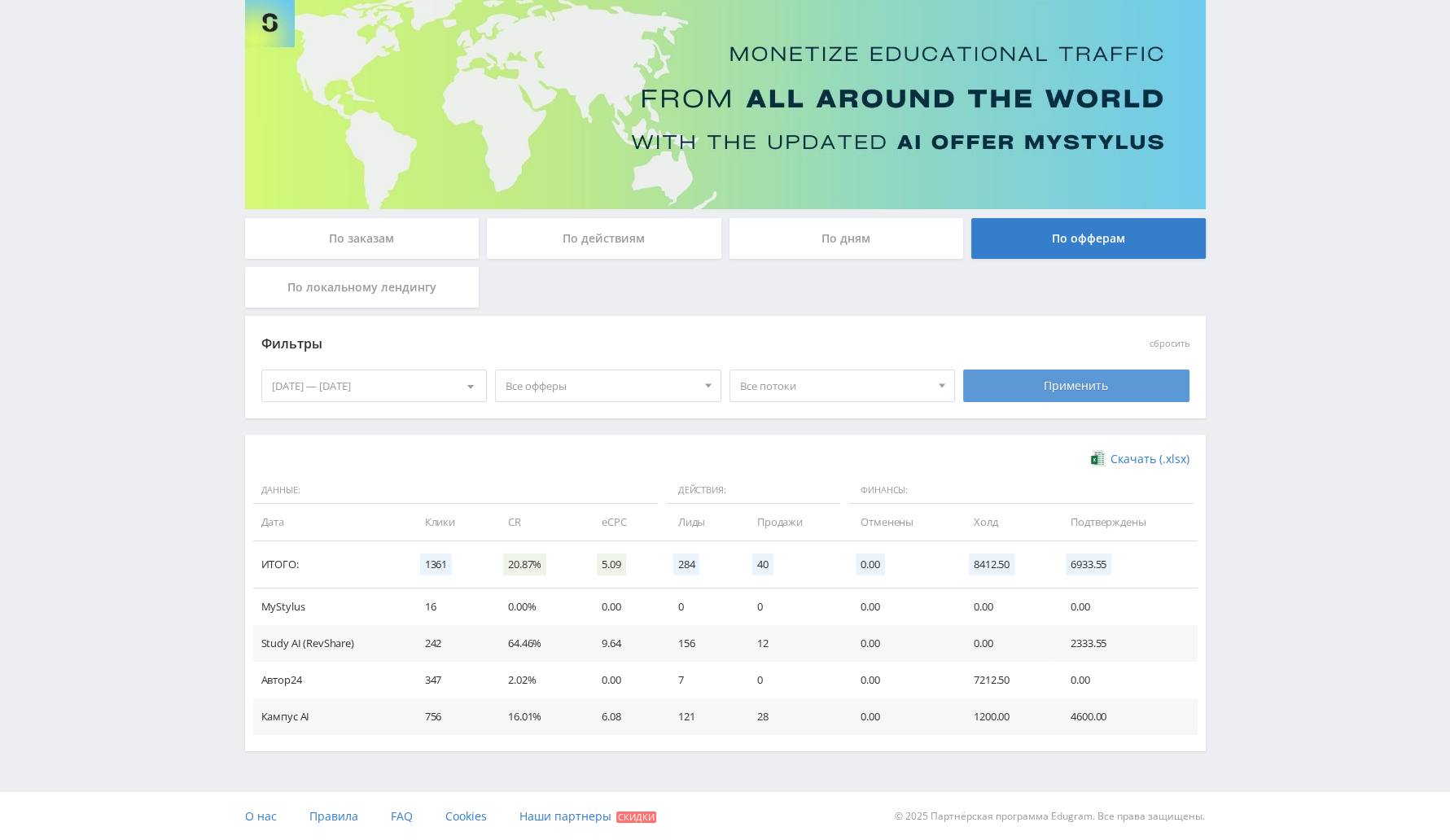
click at [1084, 376] on div "Применить" at bounding box center [1076, 386] width 227 height 33
drag, startPoint x: 1057, startPoint y: 645, endPoint x: 1127, endPoint y: 638, distance: 70.3
click at [1127, 638] on td "268.65" at bounding box center [1124, 644] width 142 height 37
click at [1098, 715] on td "2300.00" at bounding box center [1124, 717] width 142 height 37
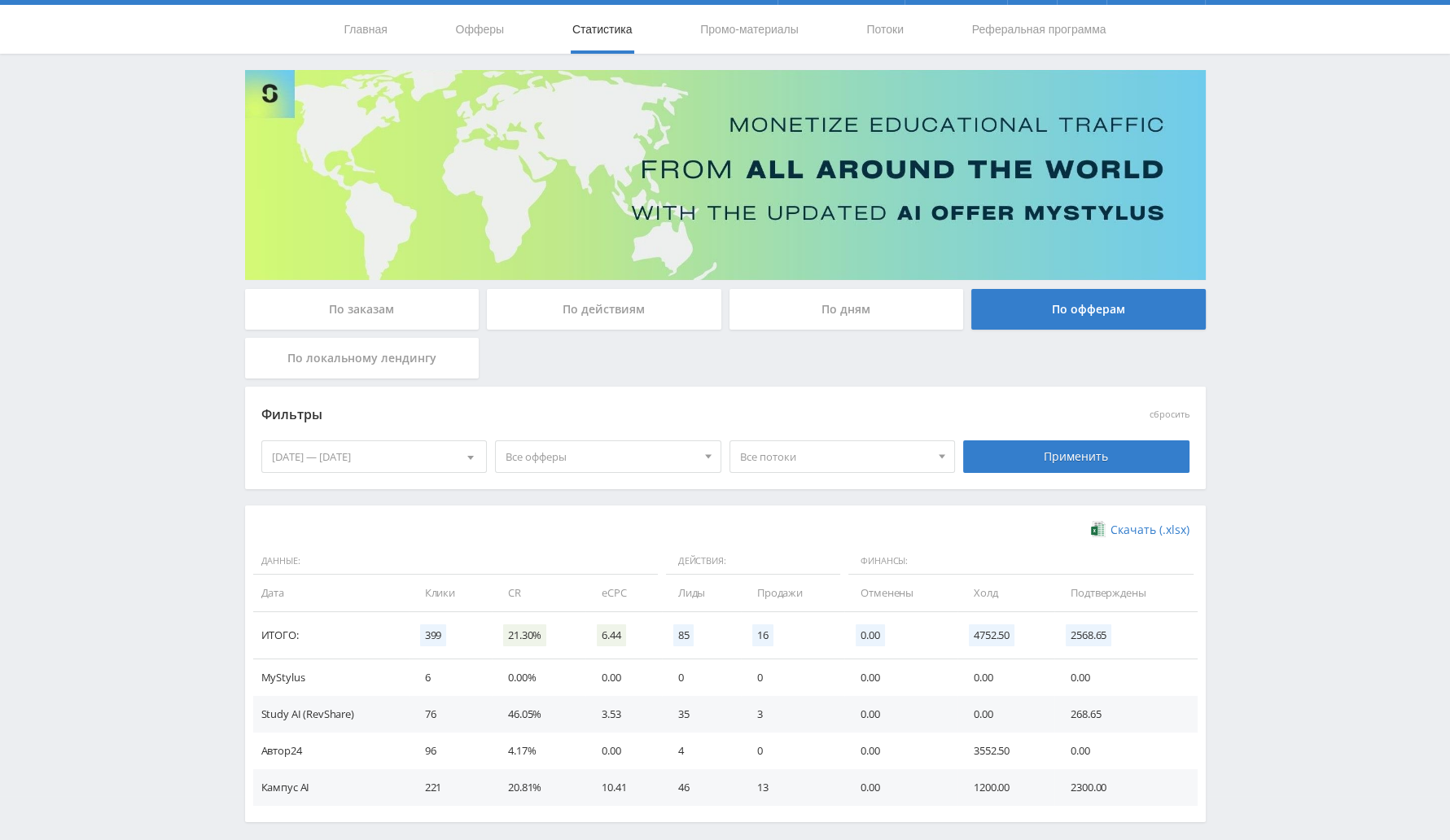
scroll to position [0, 0]
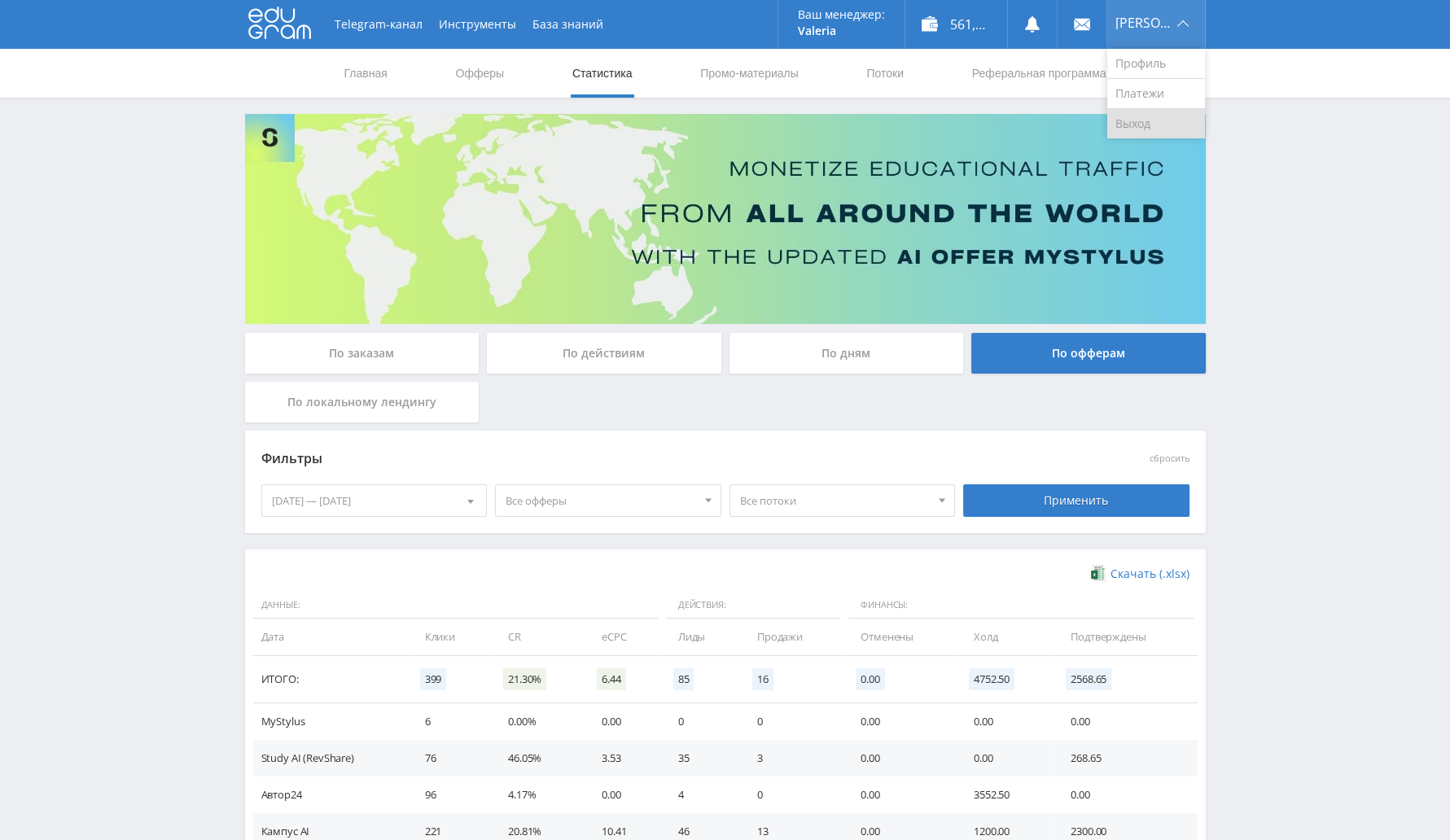
drag, startPoint x: 1149, startPoint y: 124, endPoint x: 1136, endPoint y: 111, distance: 18.4
click at [1149, 124] on link "Выход" at bounding box center [1155, 124] width 97 height 29
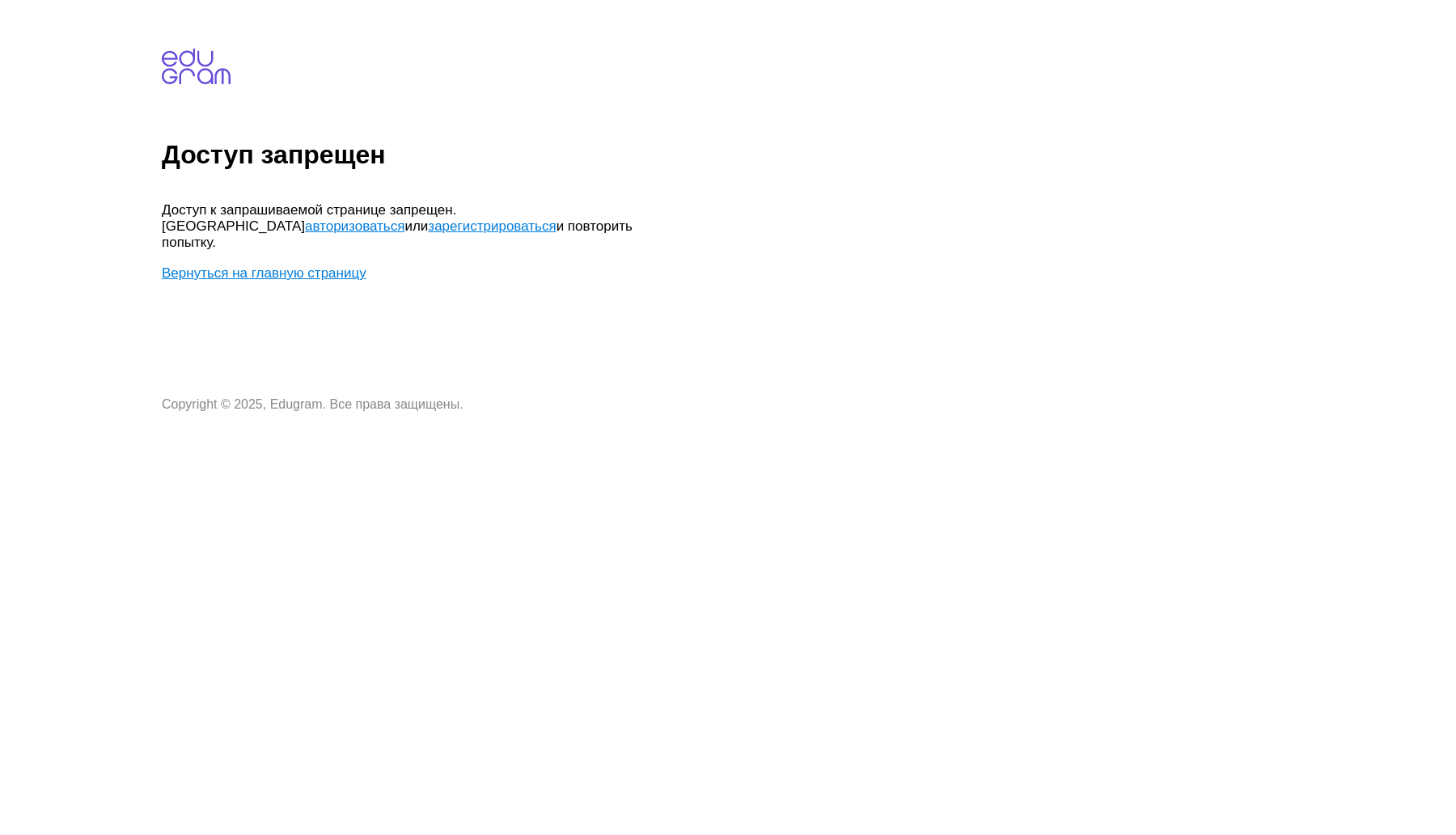
click at [337, 265] on link "Вернуться на главную страницу" at bounding box center [264, 273] width 205 height 15
